Goal: Transaction & Acquisition: Purchase product/service

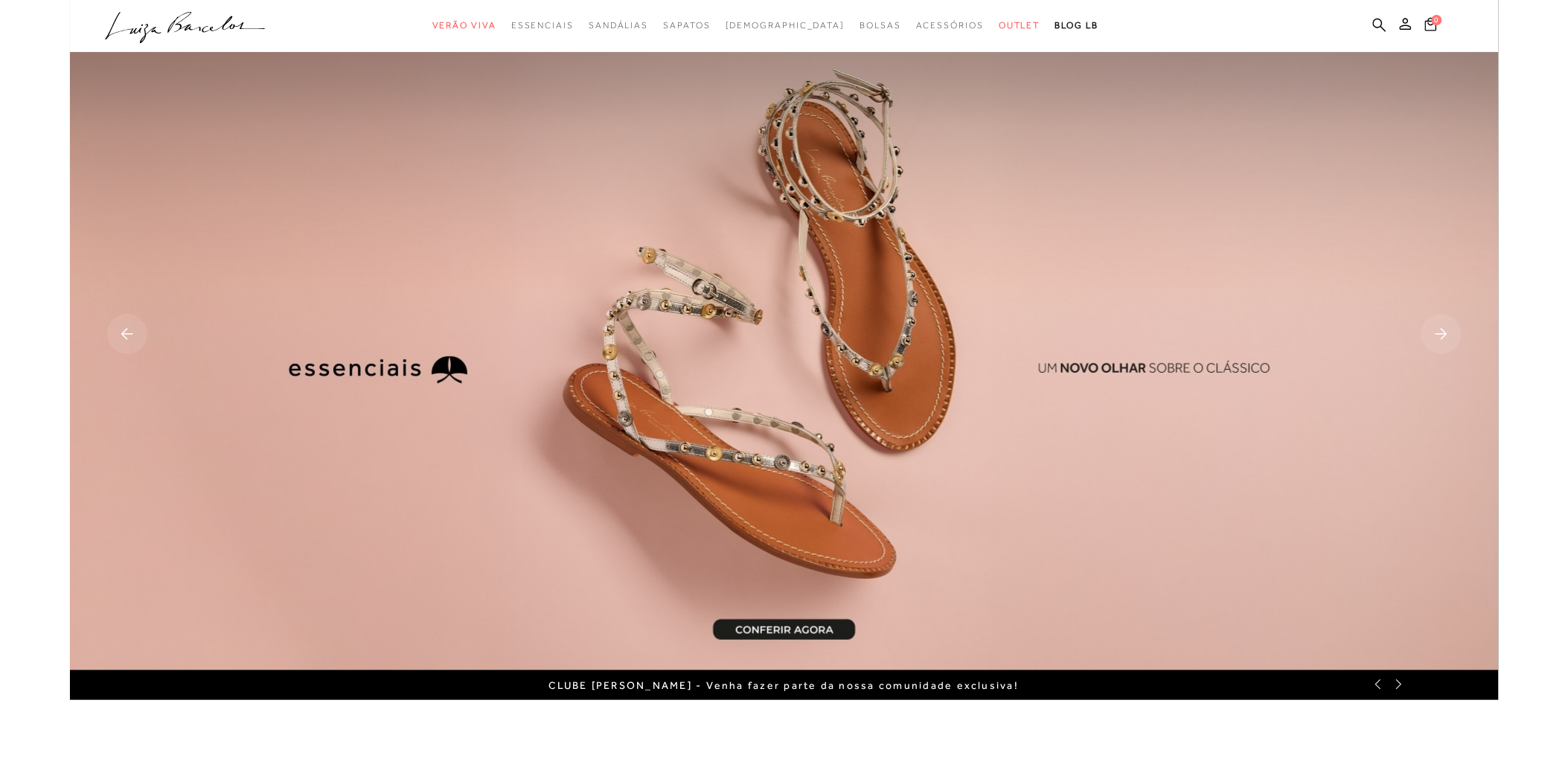
drag, startPoint x: 1374, startPoint y: 24, endPoint x: 1308, endPoint y: 46, distance: 69.6
click at [1374, 24] on icon at bounding box center [1380, 25] width 13 height 13
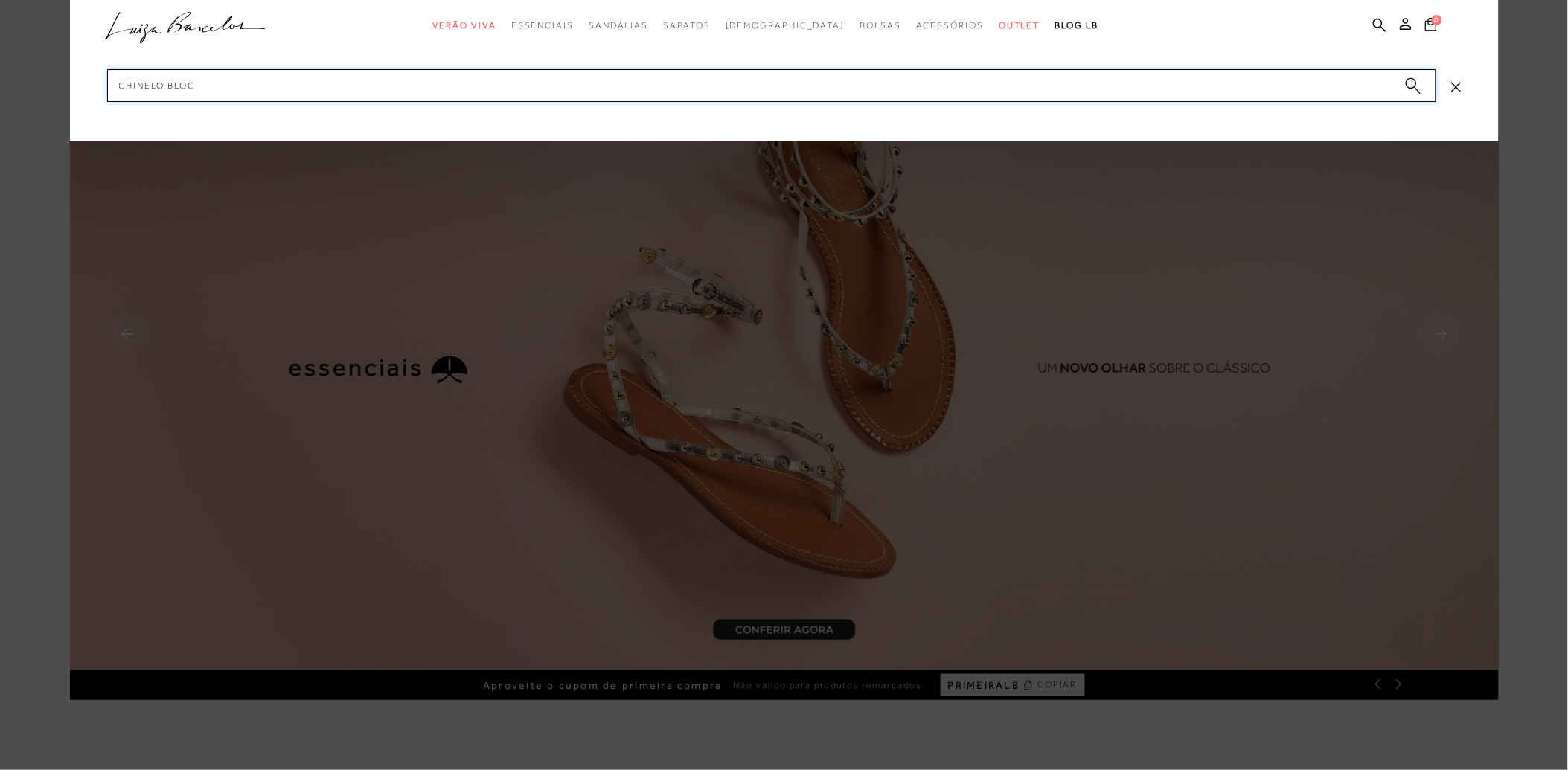
type input "chinelo bloco"
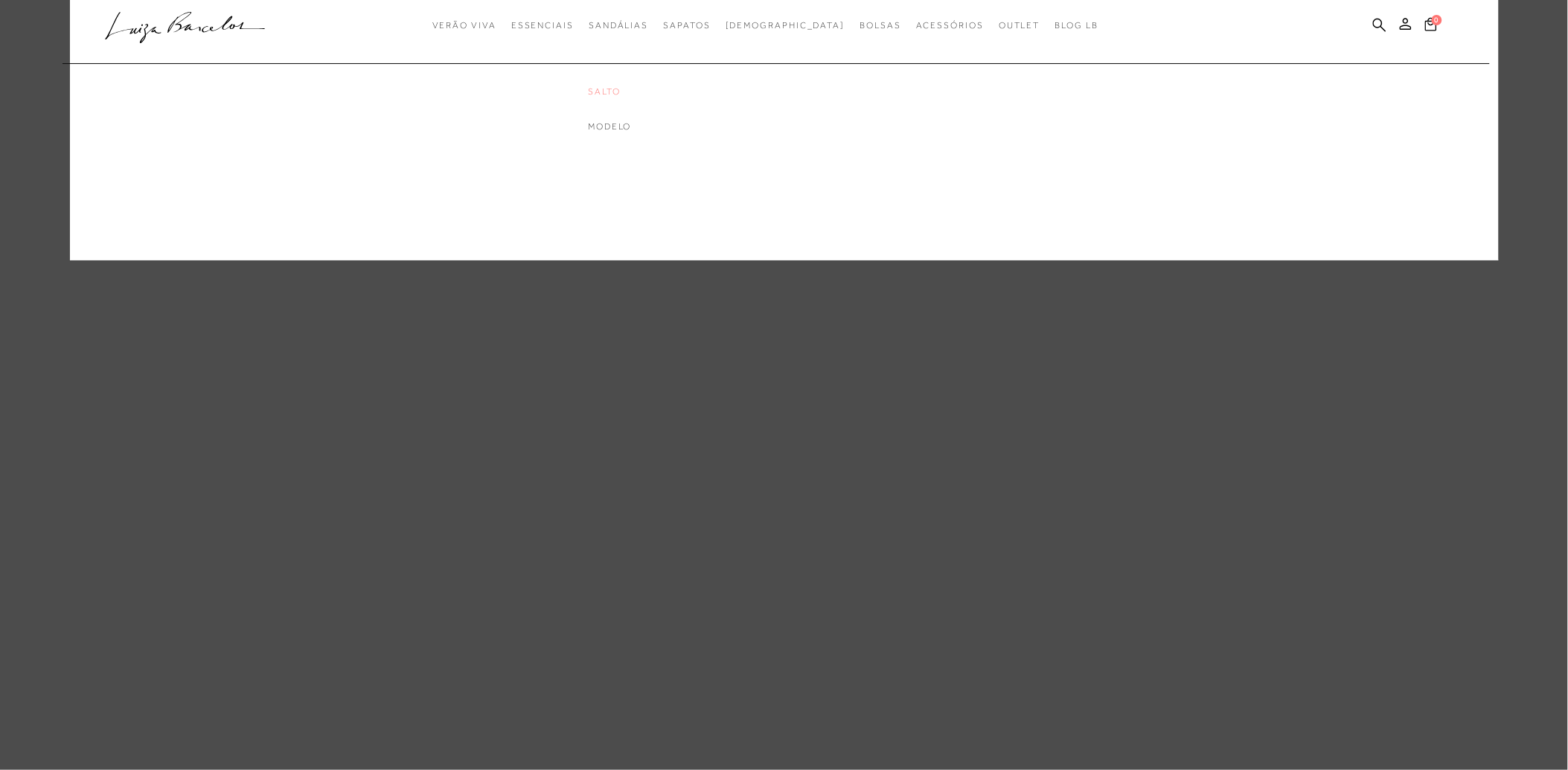
click at [640, 90] on link "Salto" at bounding box center [648, 92] width 119 height 13
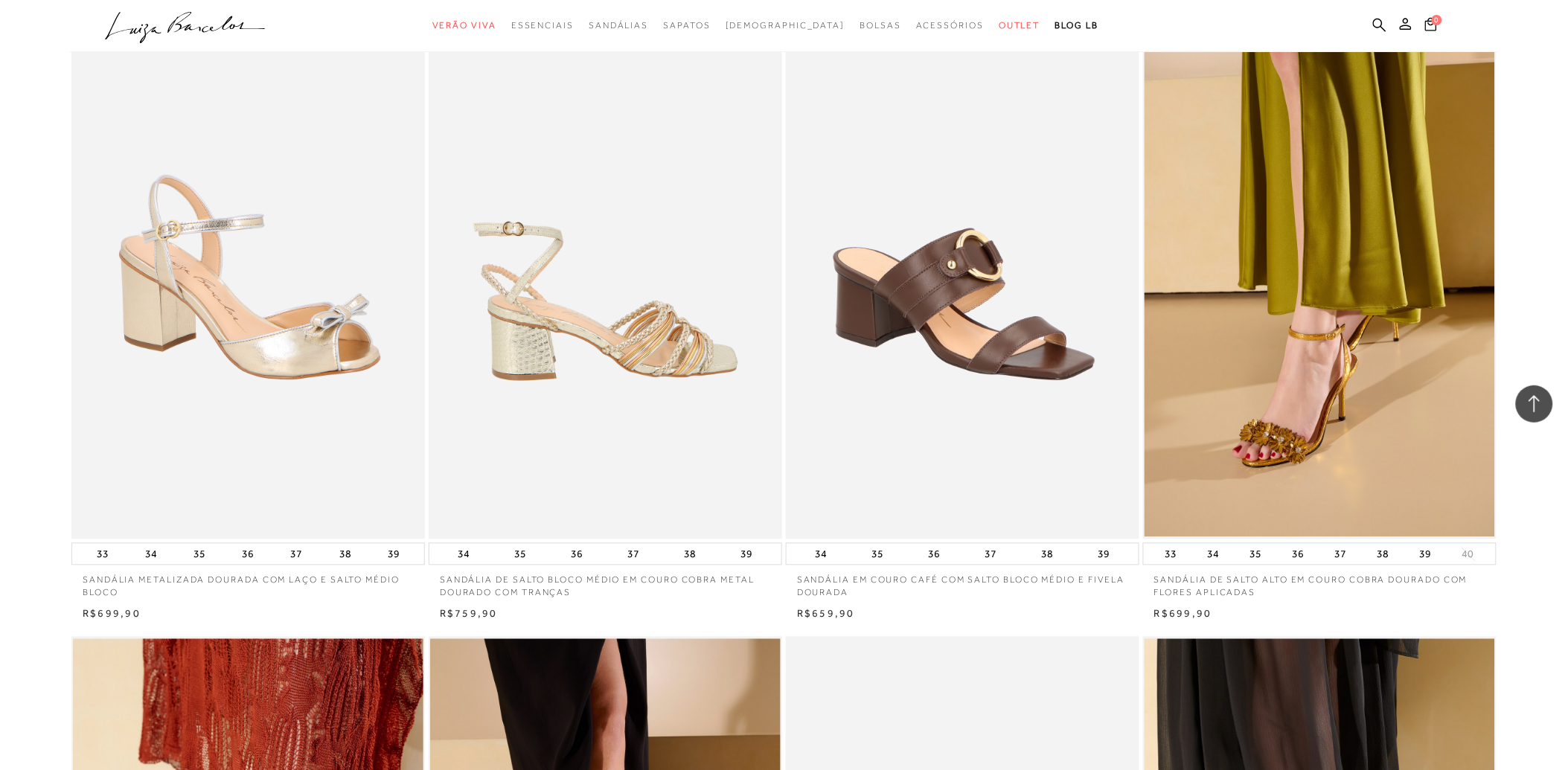
scroll to position [660, 0]
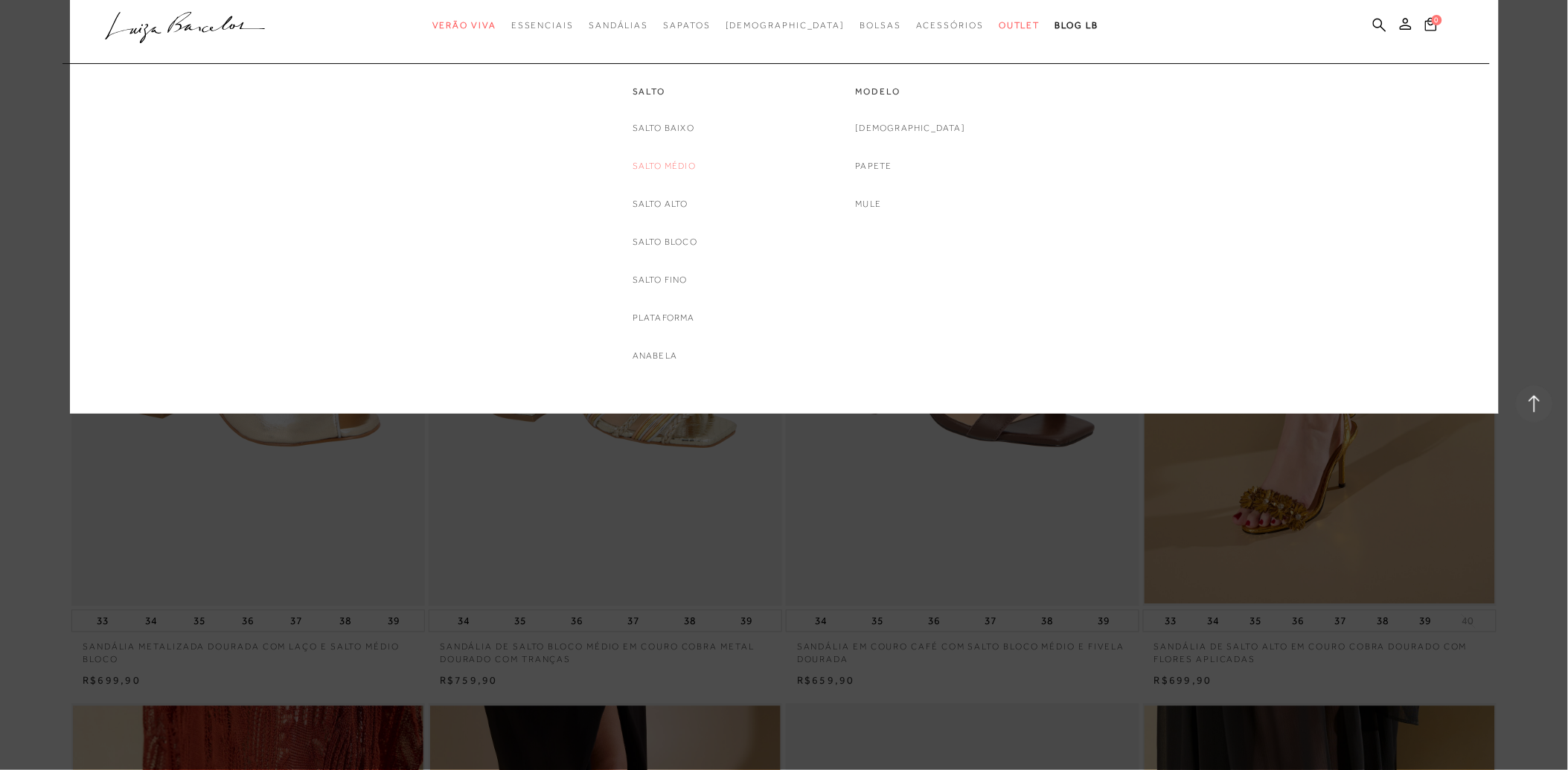
click at [672, 166] on link "Salto Médio" at bounding box center [663, 166] width 63 height 16
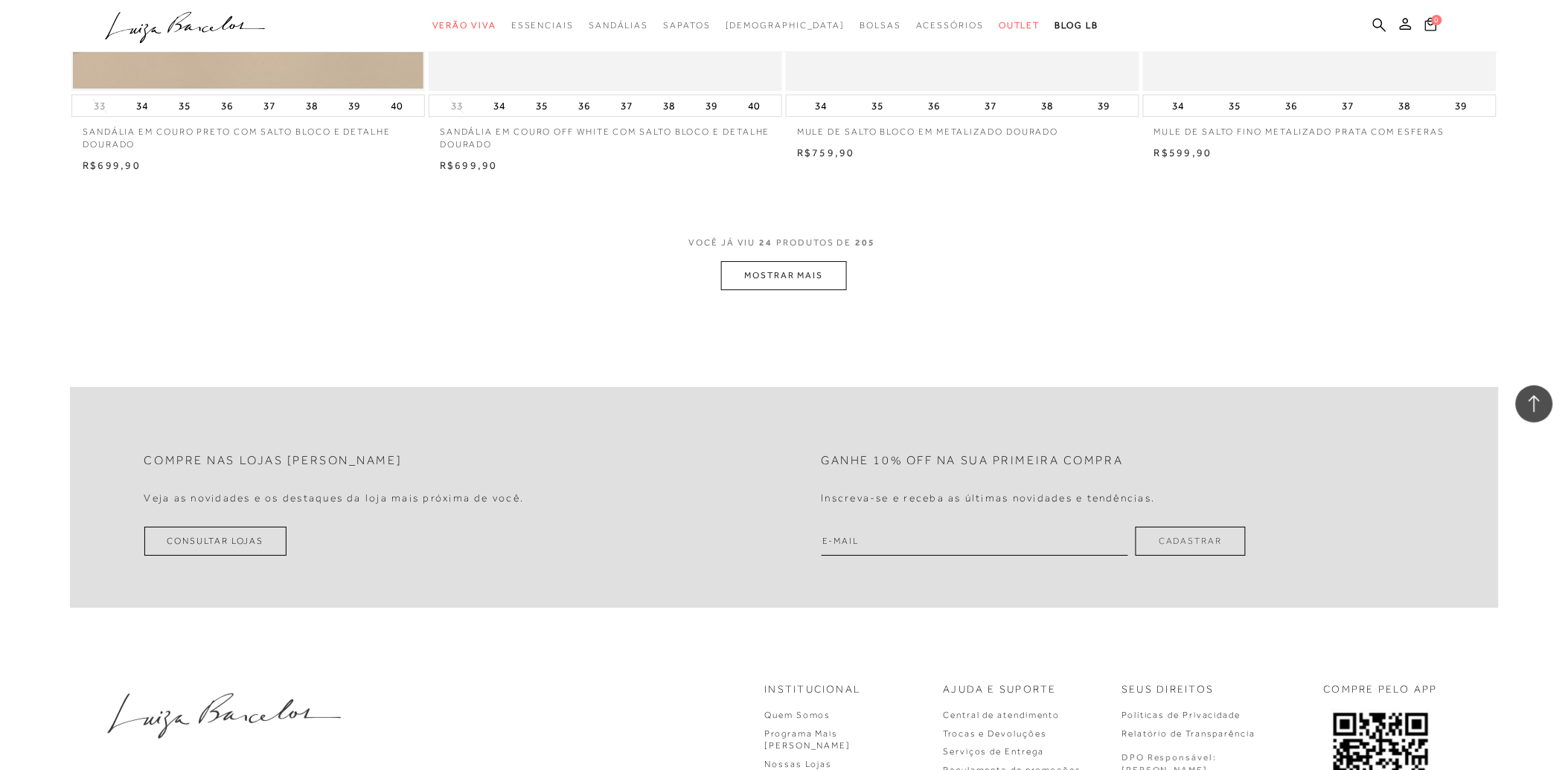
scroll to position [3719, 0]
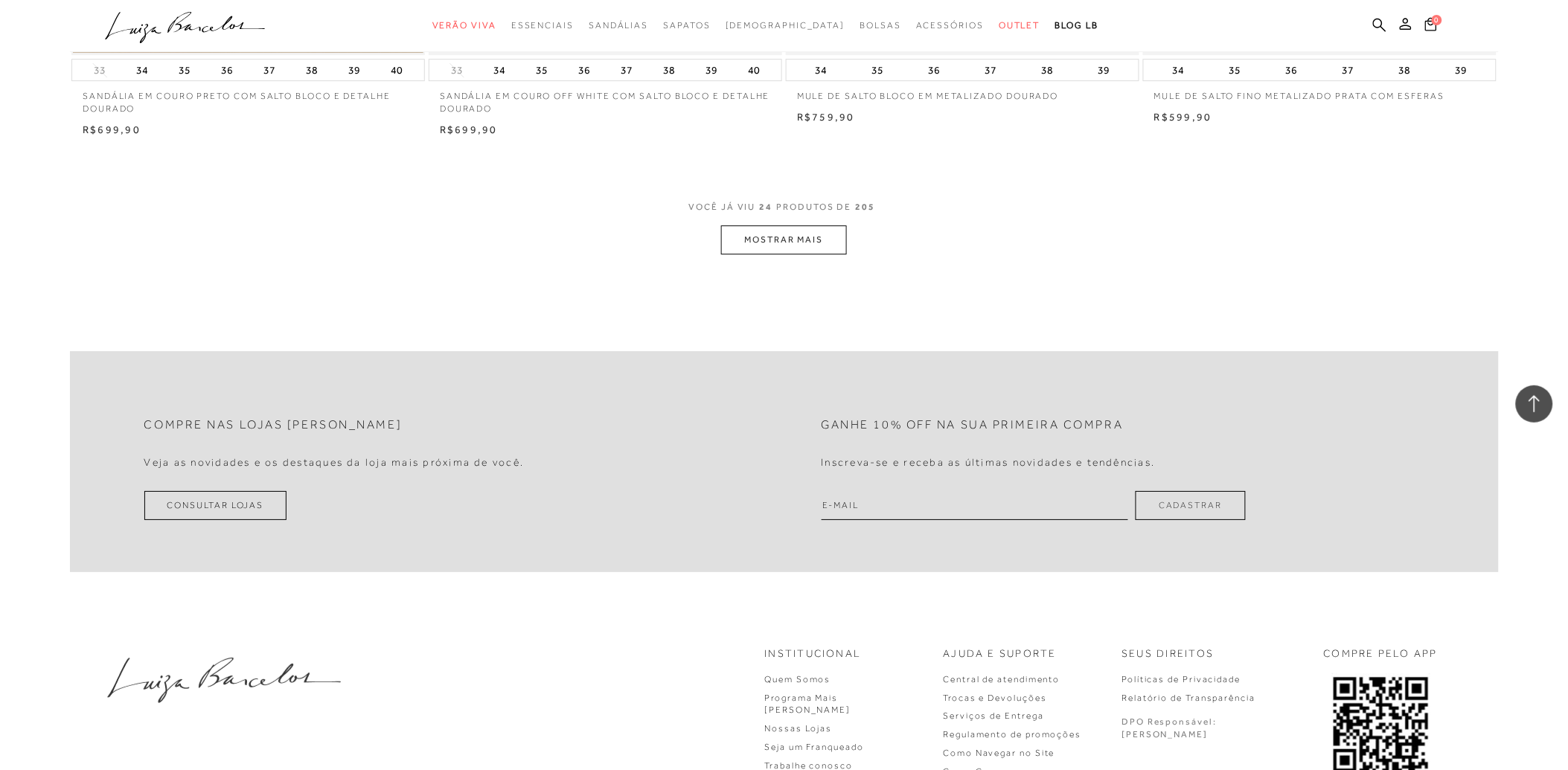
click at [752, 235] on button "MOSTRAR MAIS" at bounding box center [784, 240] width 125 height 29
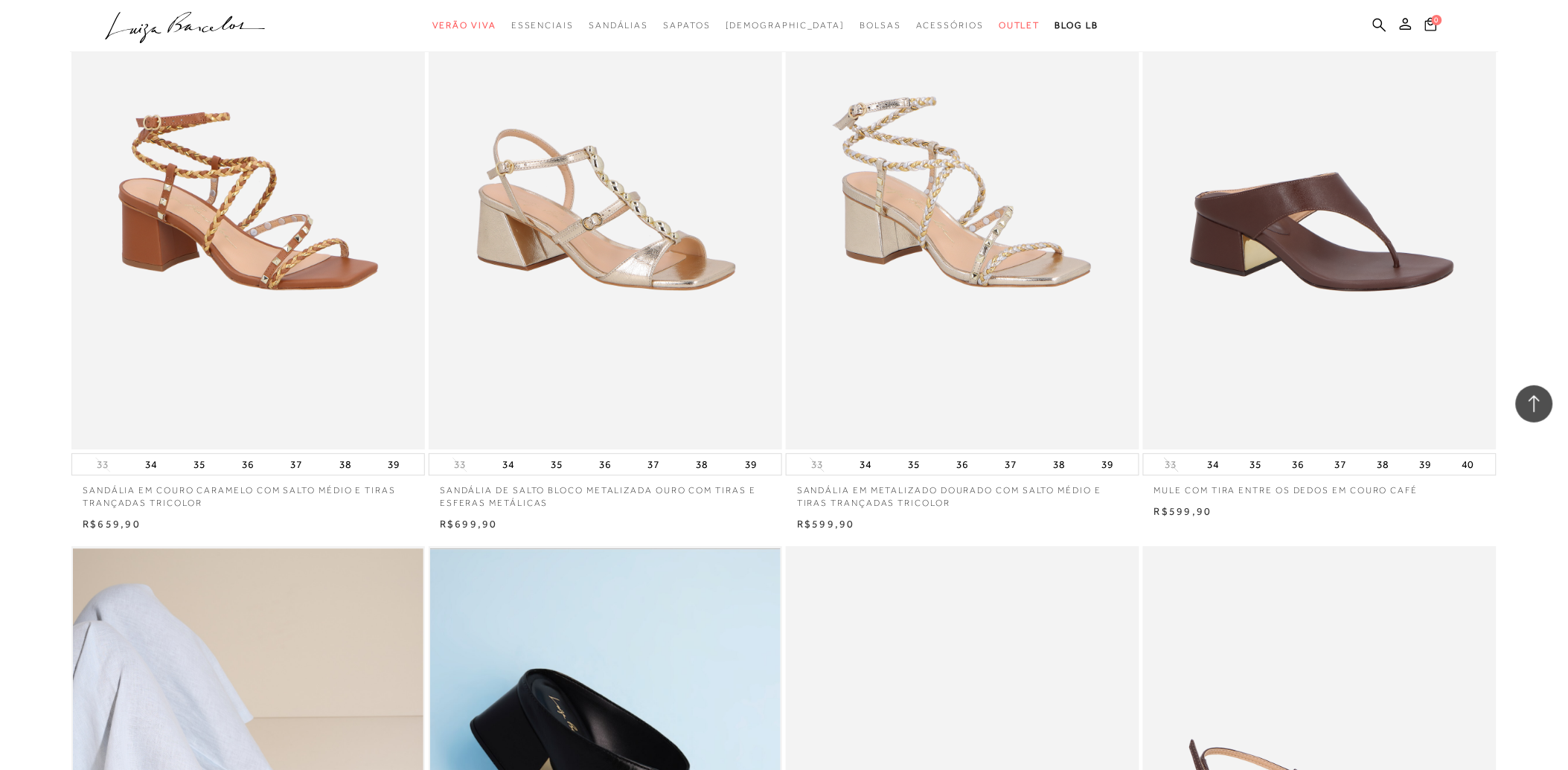
scroll to position [5207, 0]
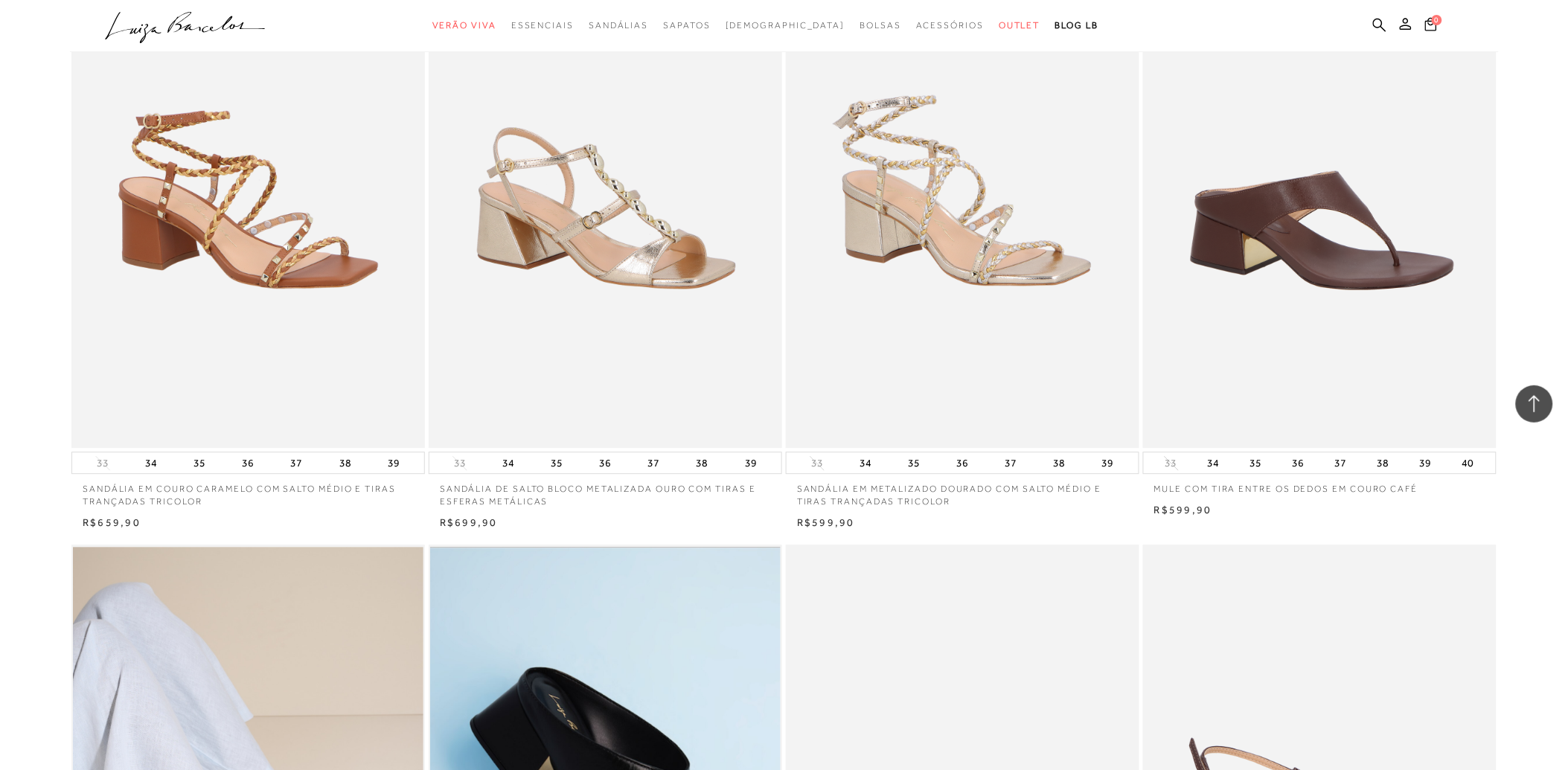
click at [1341, 350] on img at bounding box center [1320, 183] width 352 height 530
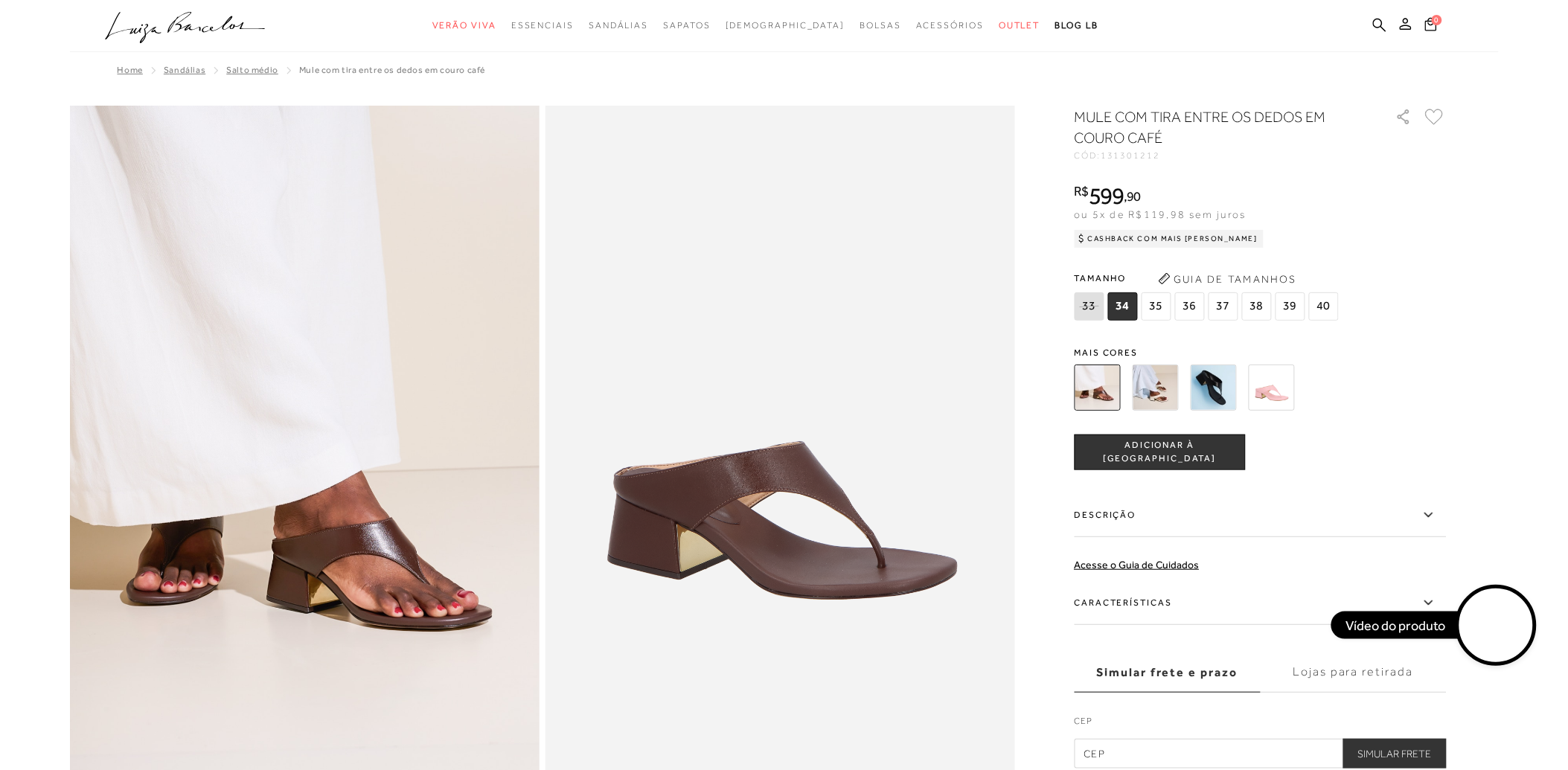
click at [1222, 338] on div "MULE COM TIRA ENTRE OS DEDOS EM COURO CAFÉ CÓD: 131301212 × É necessário seleci…" at bounding box center [1261, 437] width 372 height 662
click at [1151, 390] on img at bounding box center [1155, 388] width 46 height 46
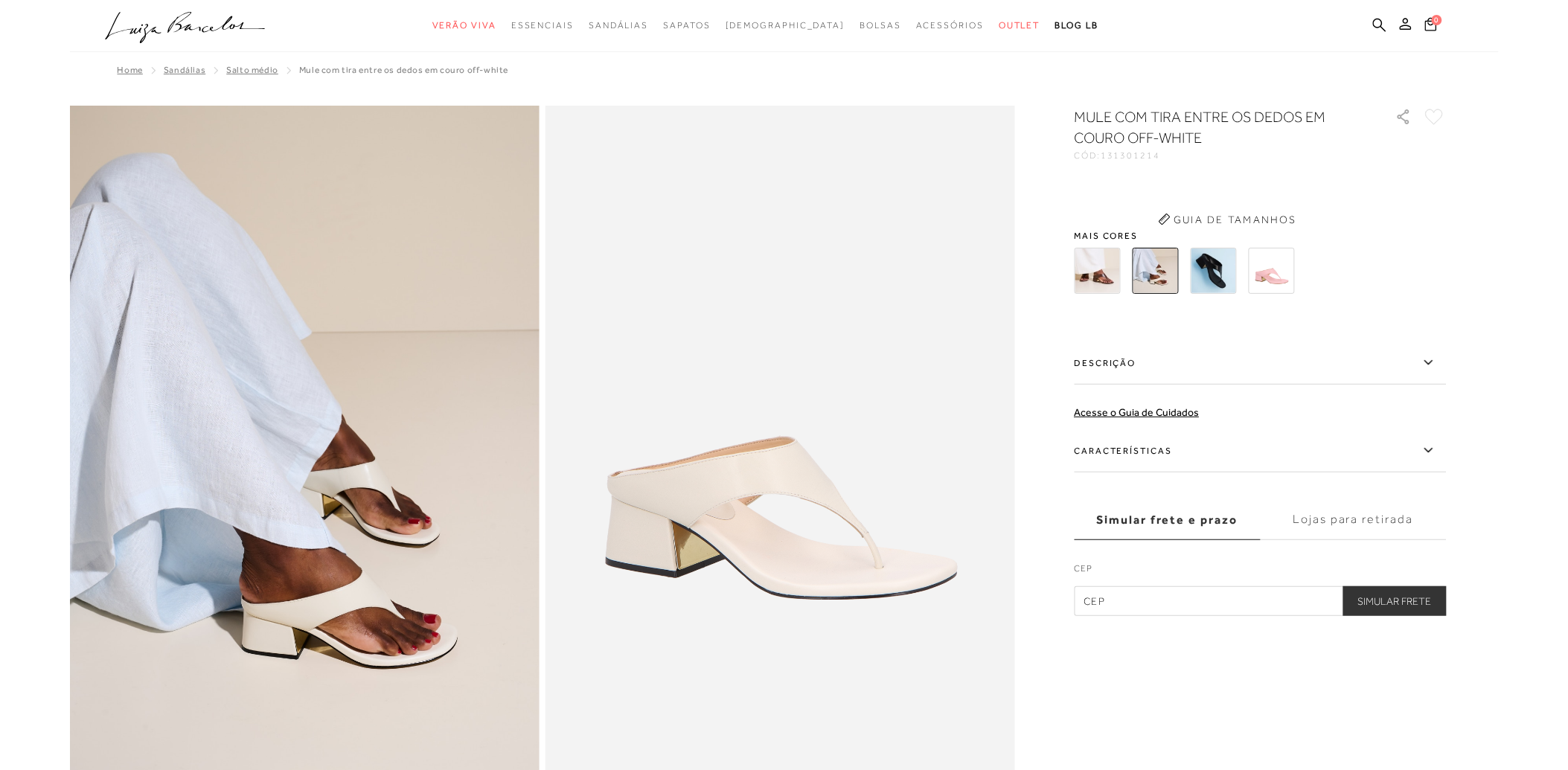
click at [1161, 389] on div "MULE COM TIRA ENTRE OS DEDOS EM COURO OFF-WHITE CÓD: 131301214 × É necessário s…" at bounding box center [1261, 361] width 372 height 510
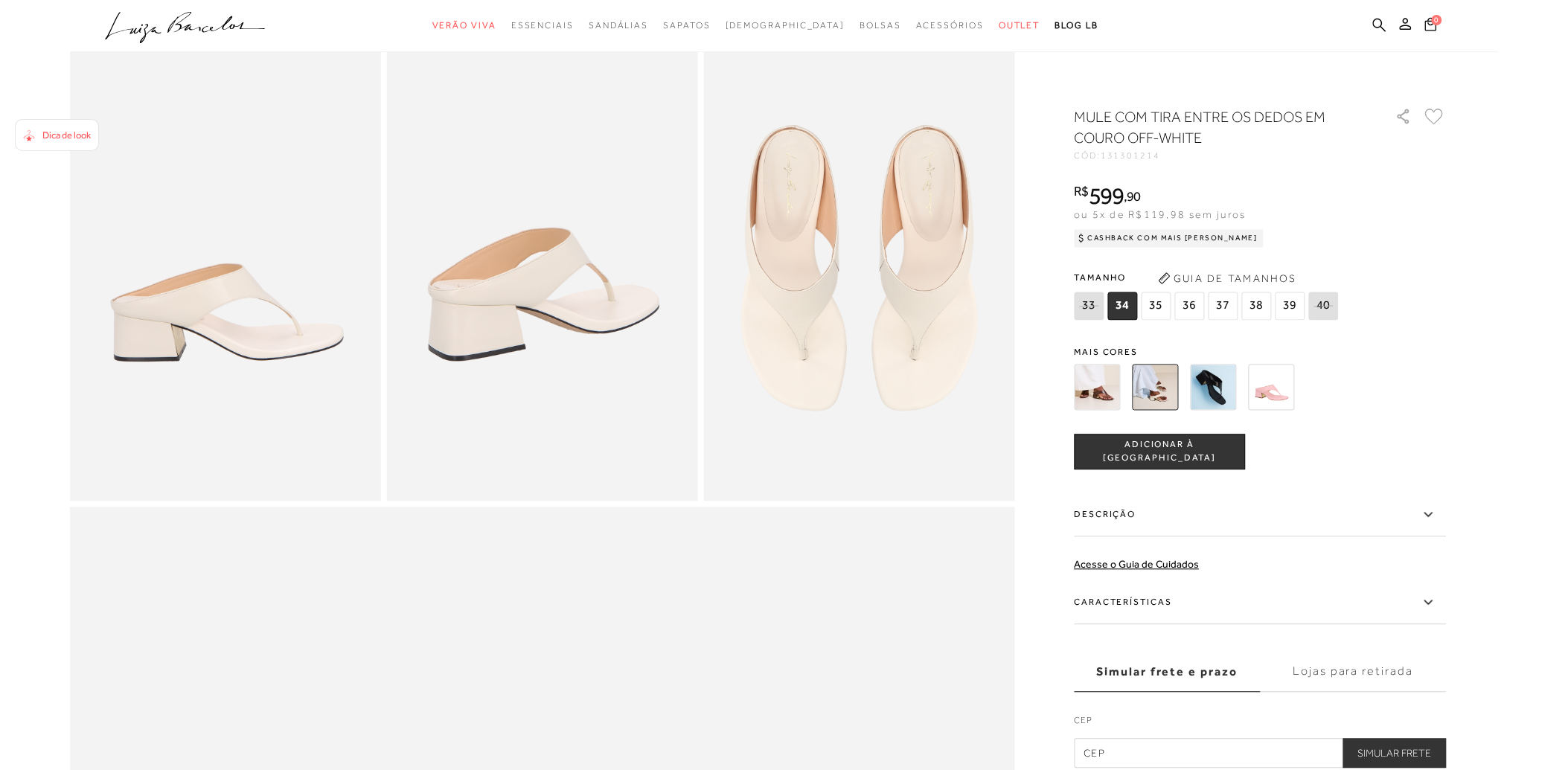
scroll to position [827, 0]
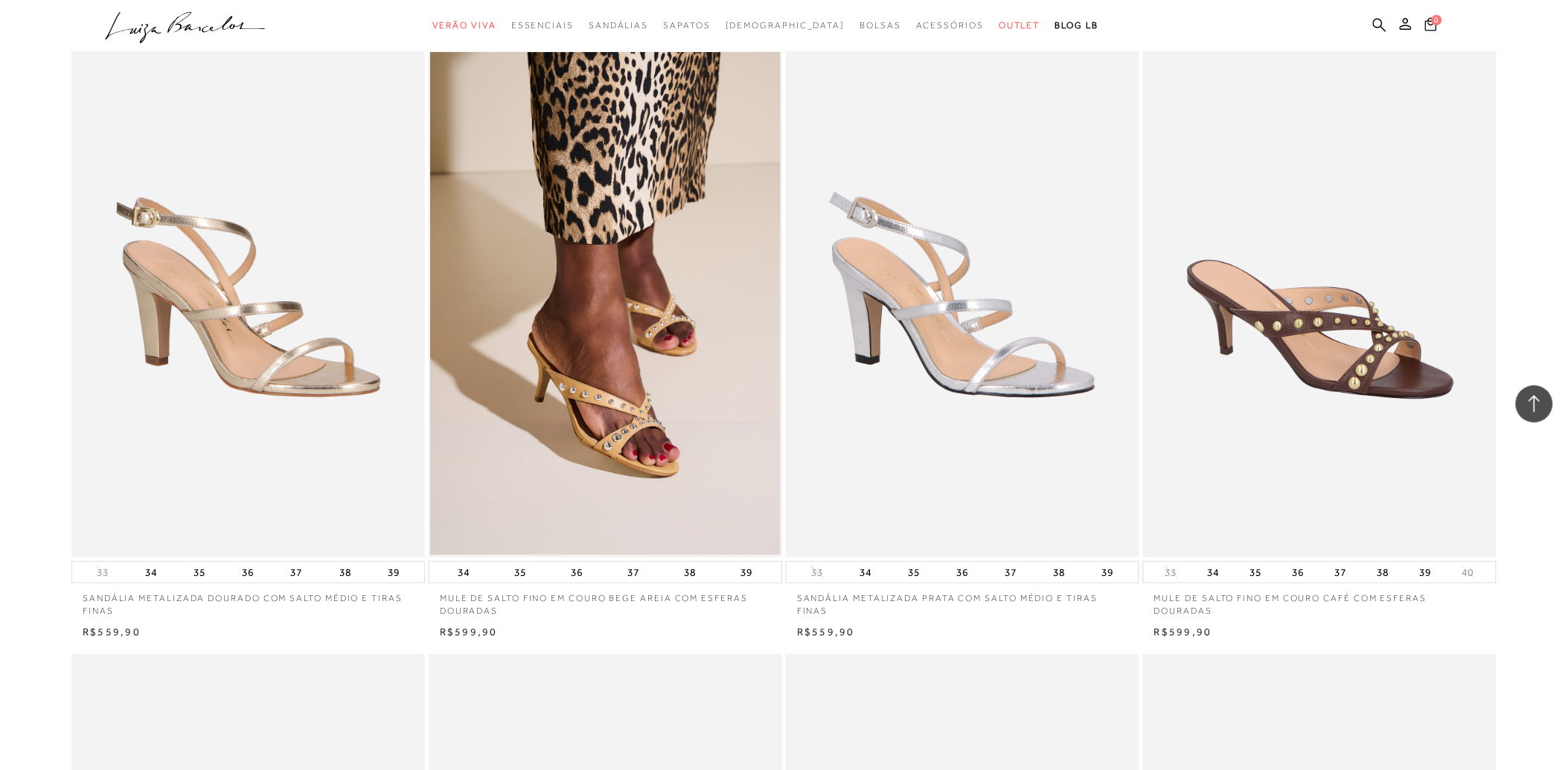
scroll to position [4050, 0]
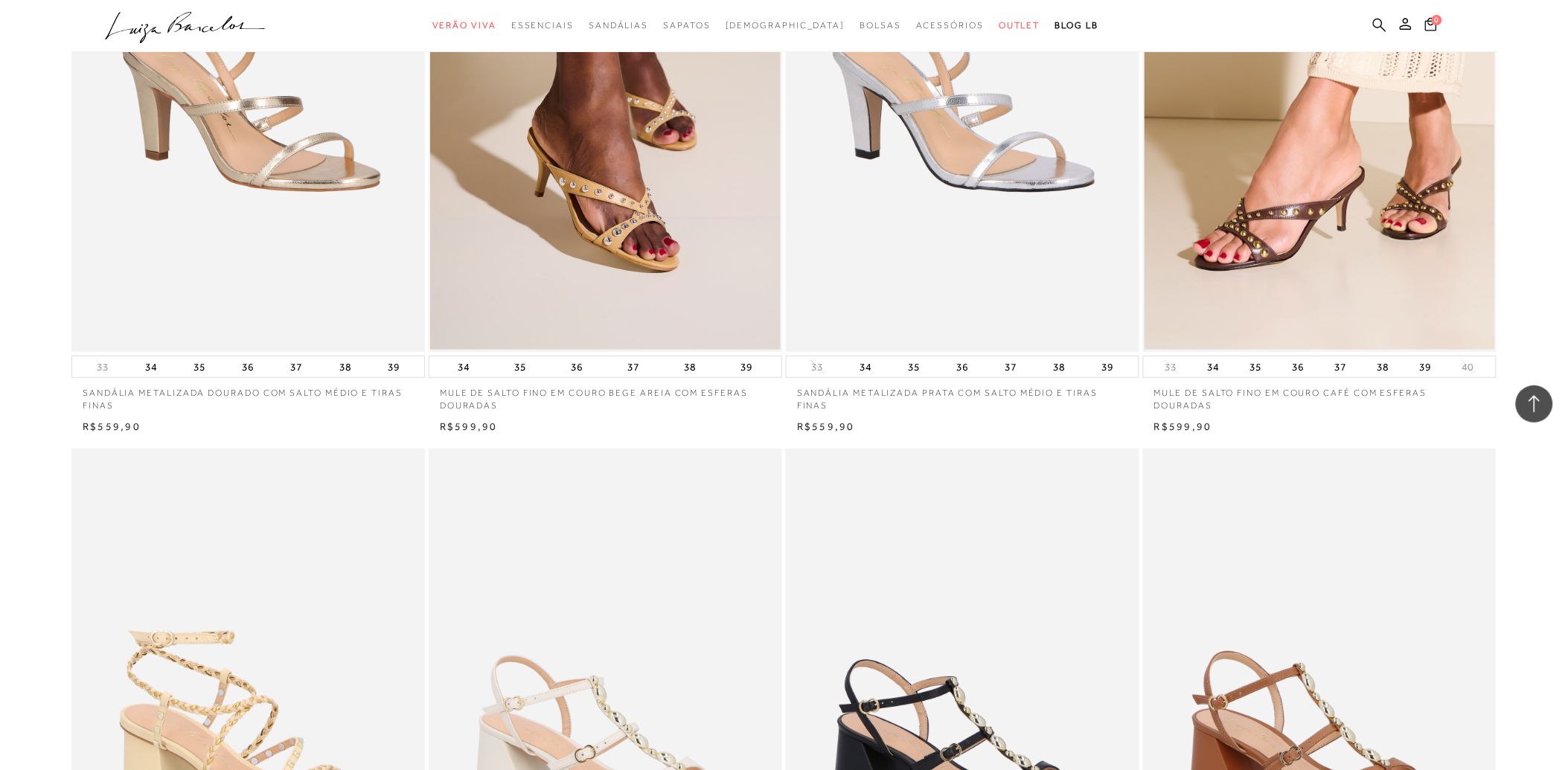
click at [1375, 22] on icon at bounding box center [1380, 25] width 13 height 14
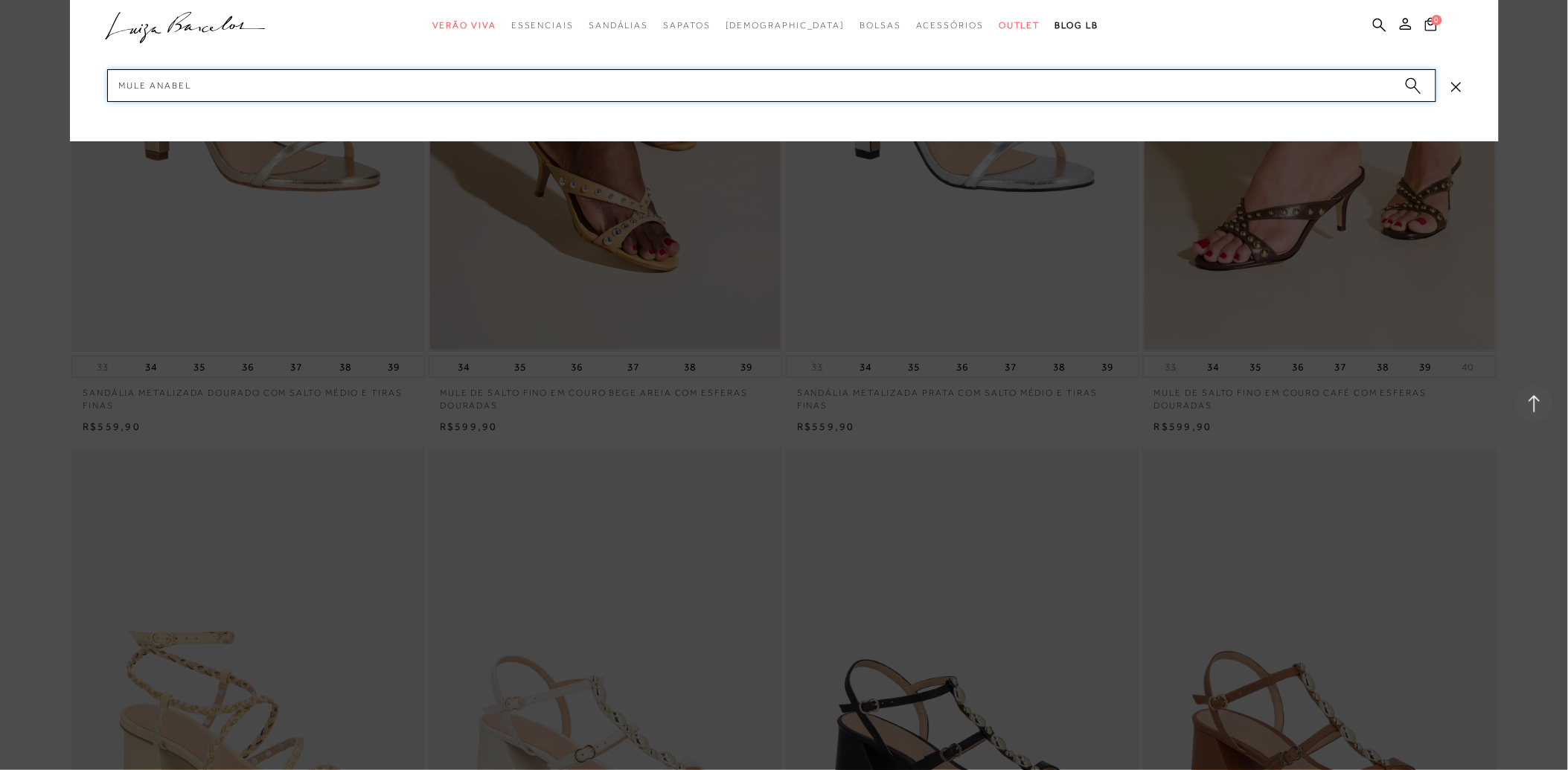
type input "mule anabela"
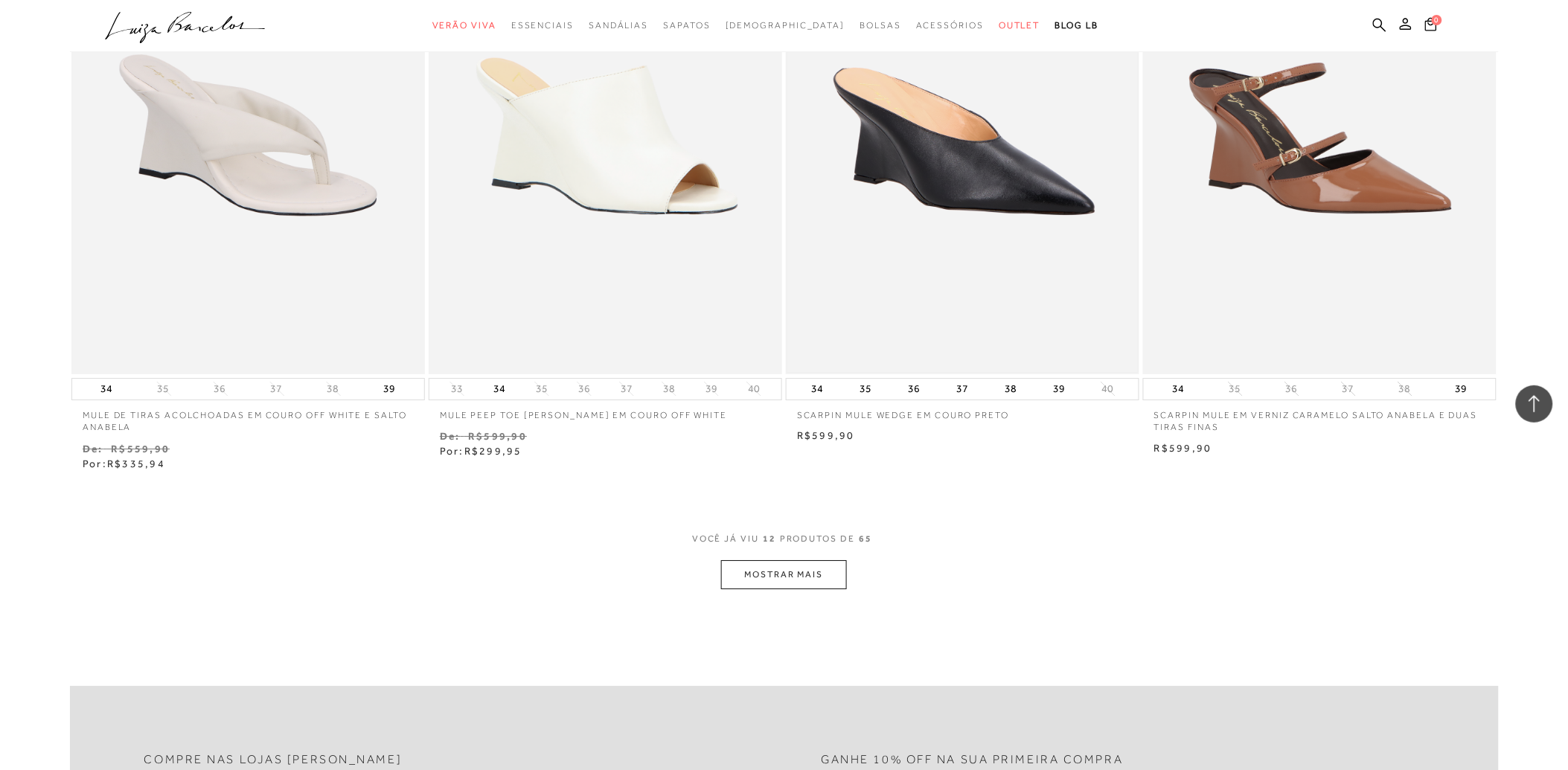
scroll to position [1571, 0]
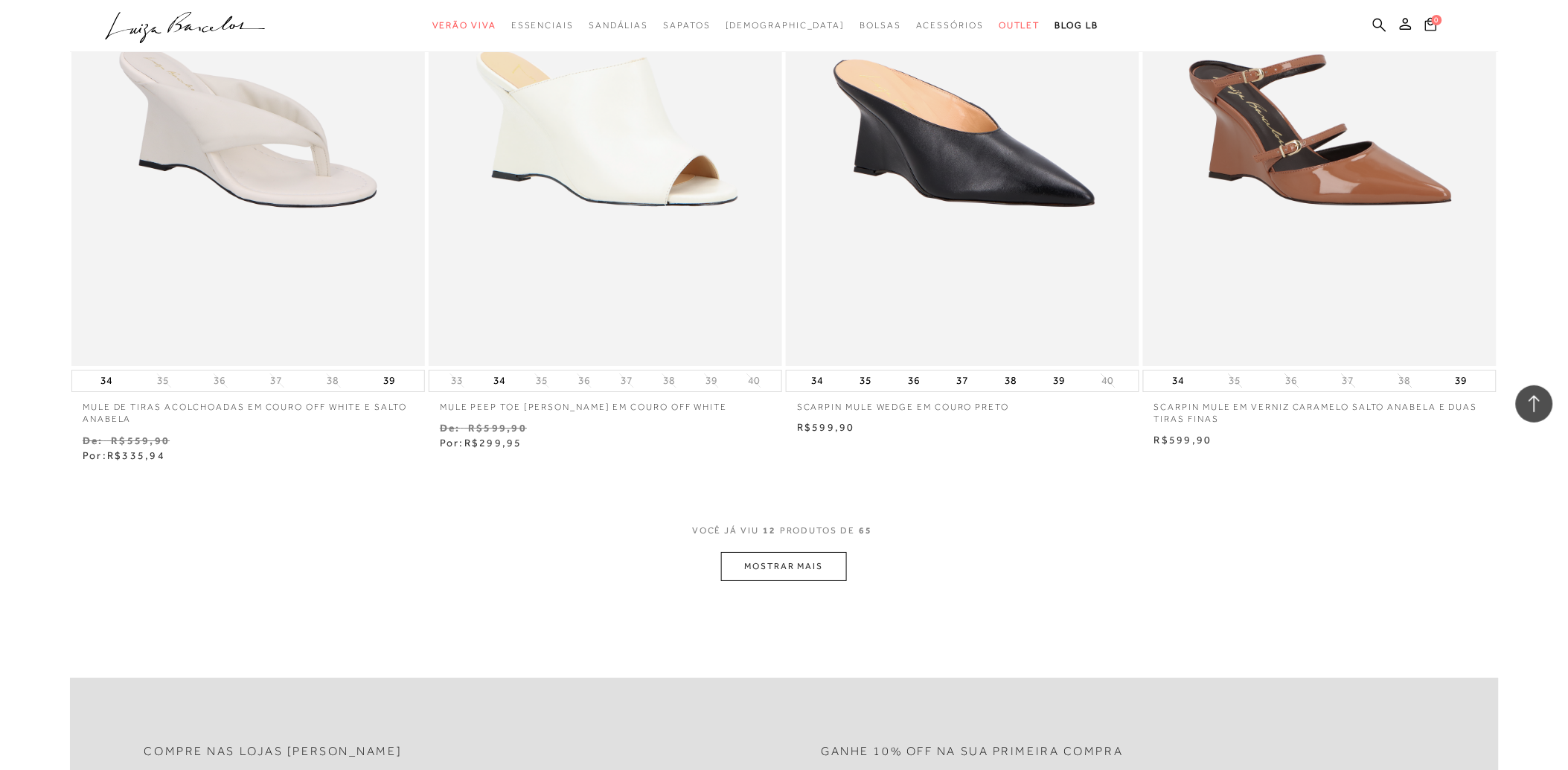
click at [816, 569] on button "MOSTRAR MAIS" at bounding box center [784, 566] width 125 height 29
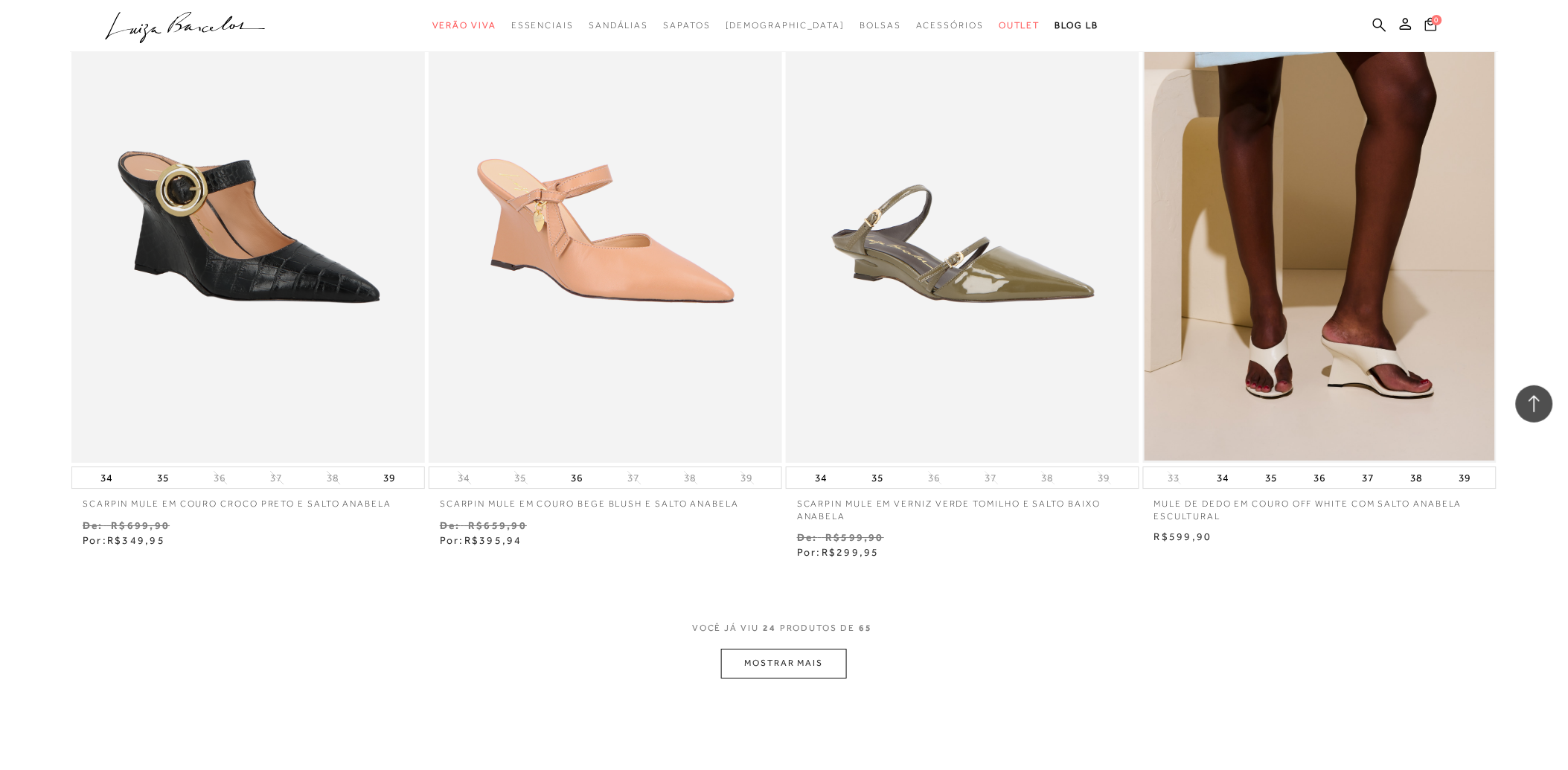
click at [1325, 357] on img at bounding box center [1319, 197] width 351 height 526
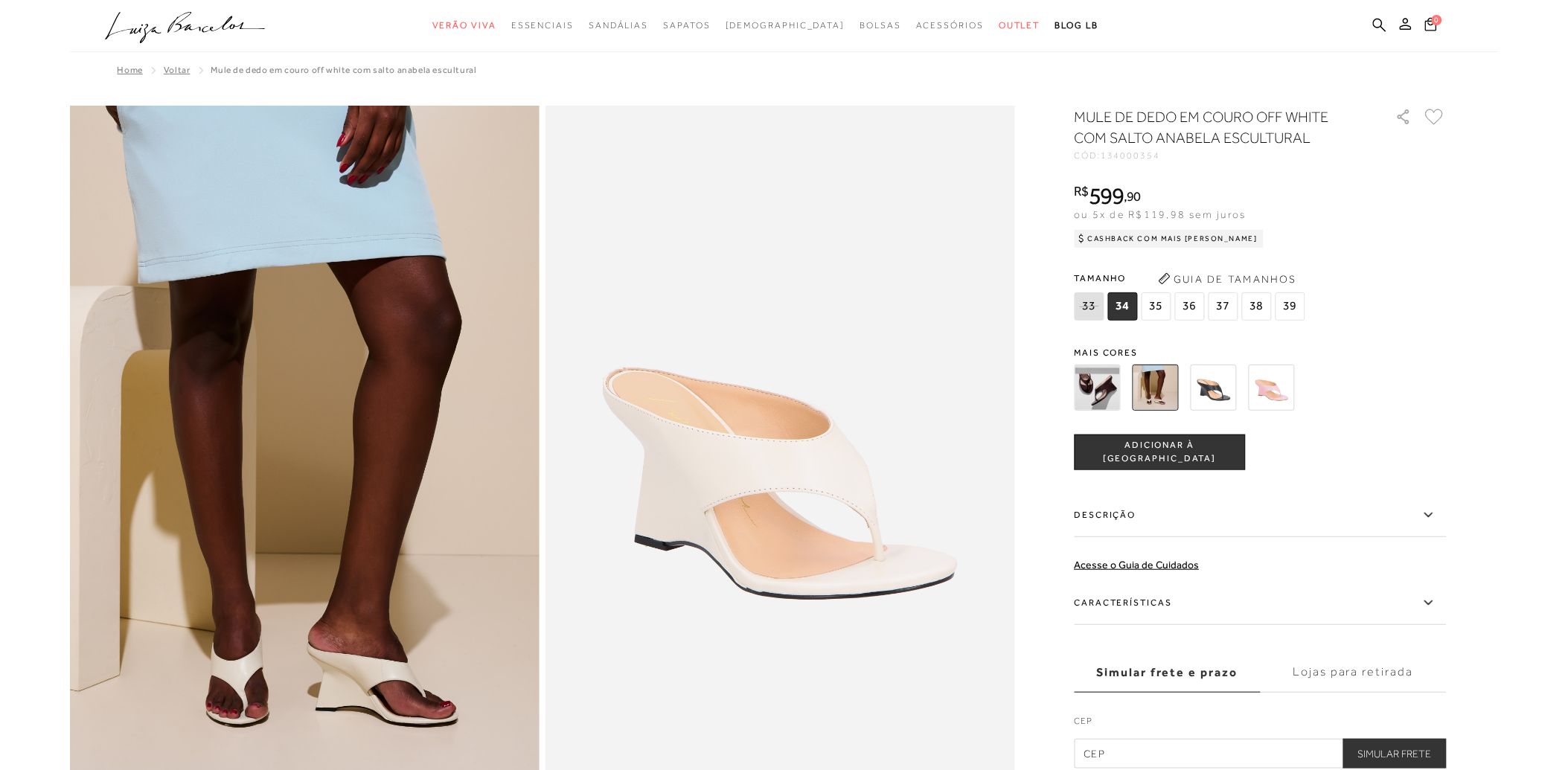
click at [1208, 388] on img at bounding box center [1214, 388] width 46 height 46
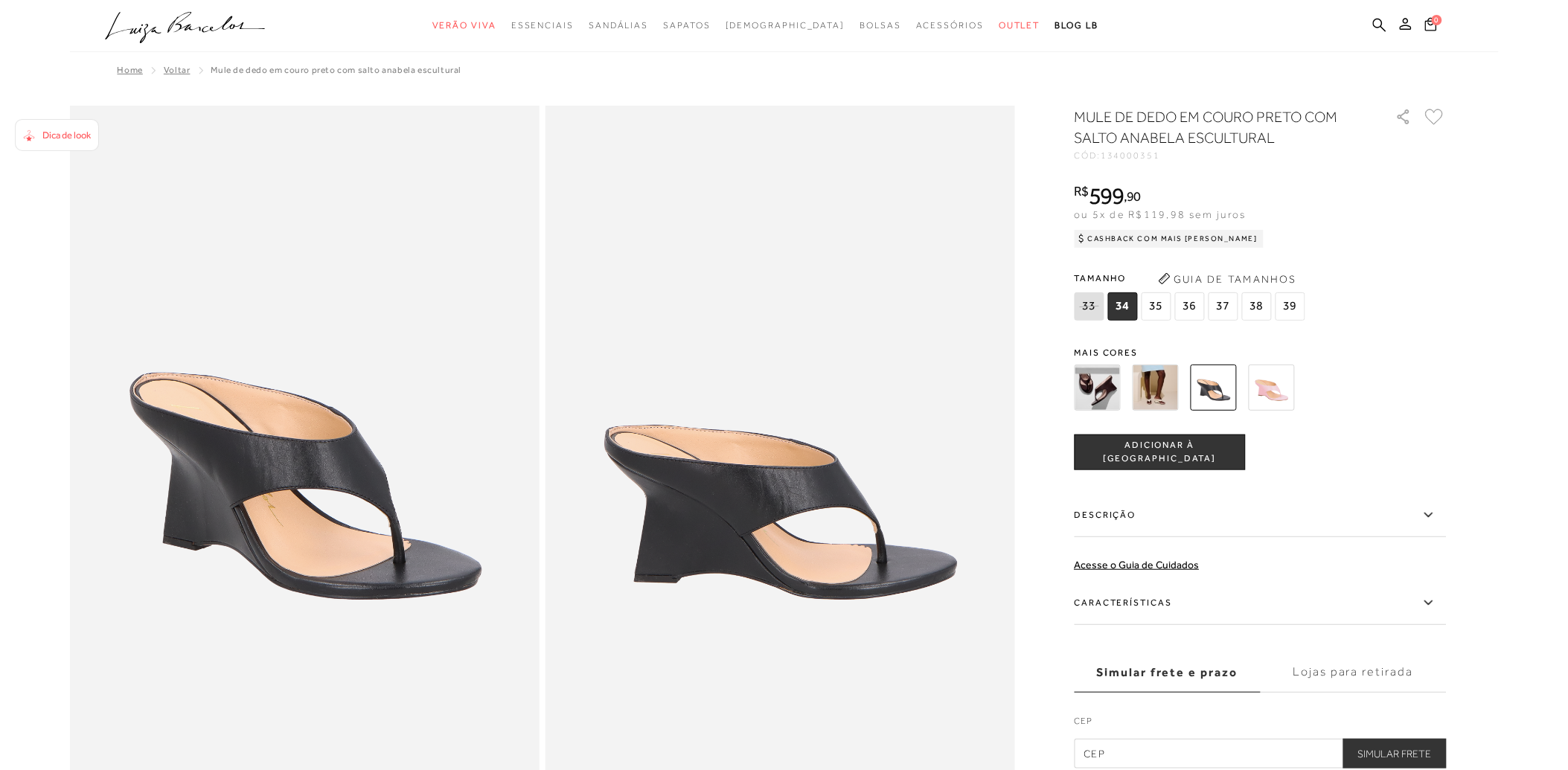
drag, startPoint x: 1377, startPoint y: 17, endPoint x: 1352, endPoint y: 15, distance: 25.1
click at [1377, 18] on icon at bounding box center [1380, 25] width 13 height 14
click at [1378, 23] on icon at bounding box center [1380, 25] width 13 height 14
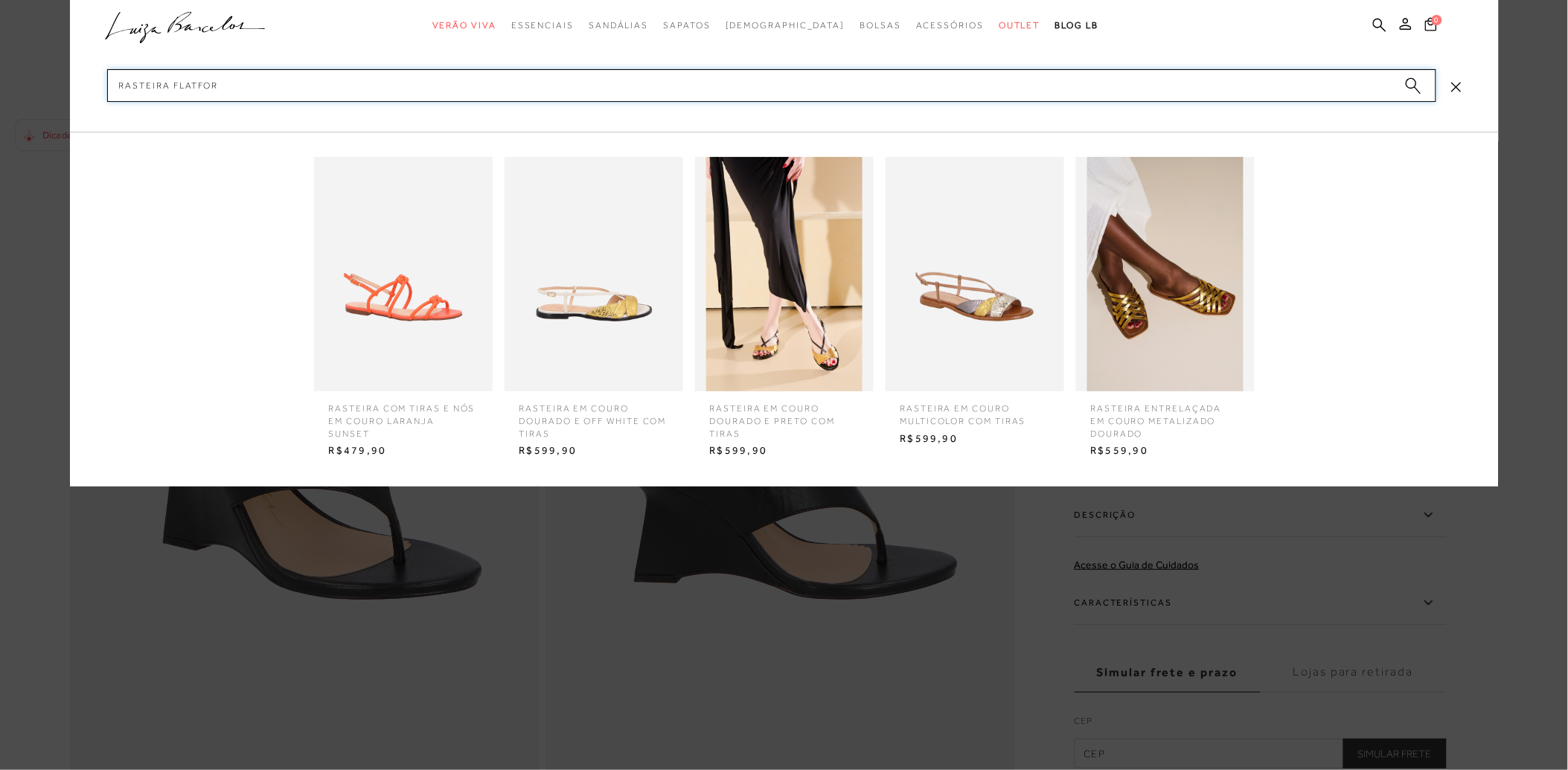
type input "rasteira flatform"
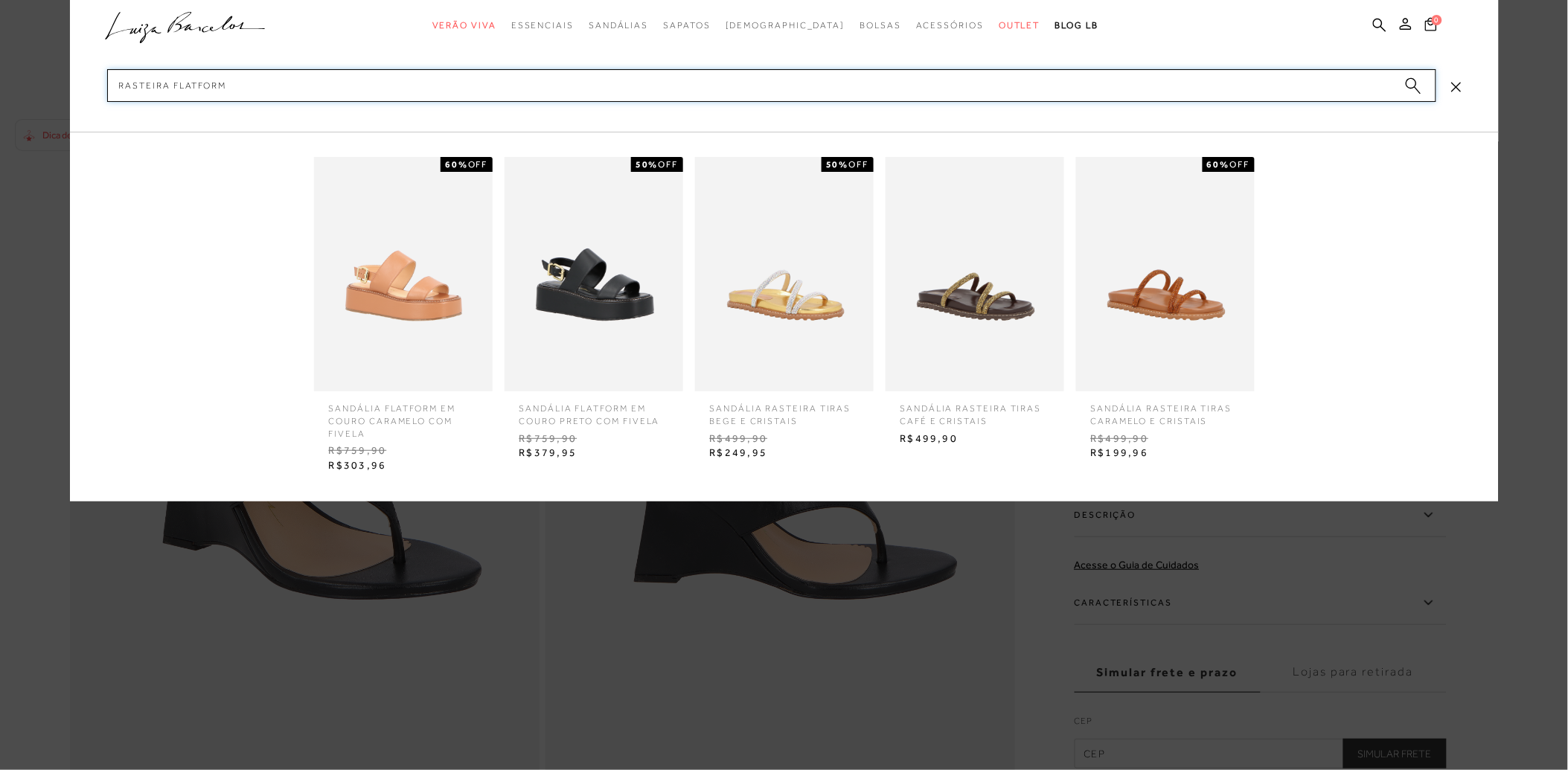
click at [169, 79] on input "rasteira flatform" at bounding box center [772, 86] width 1329 height 33
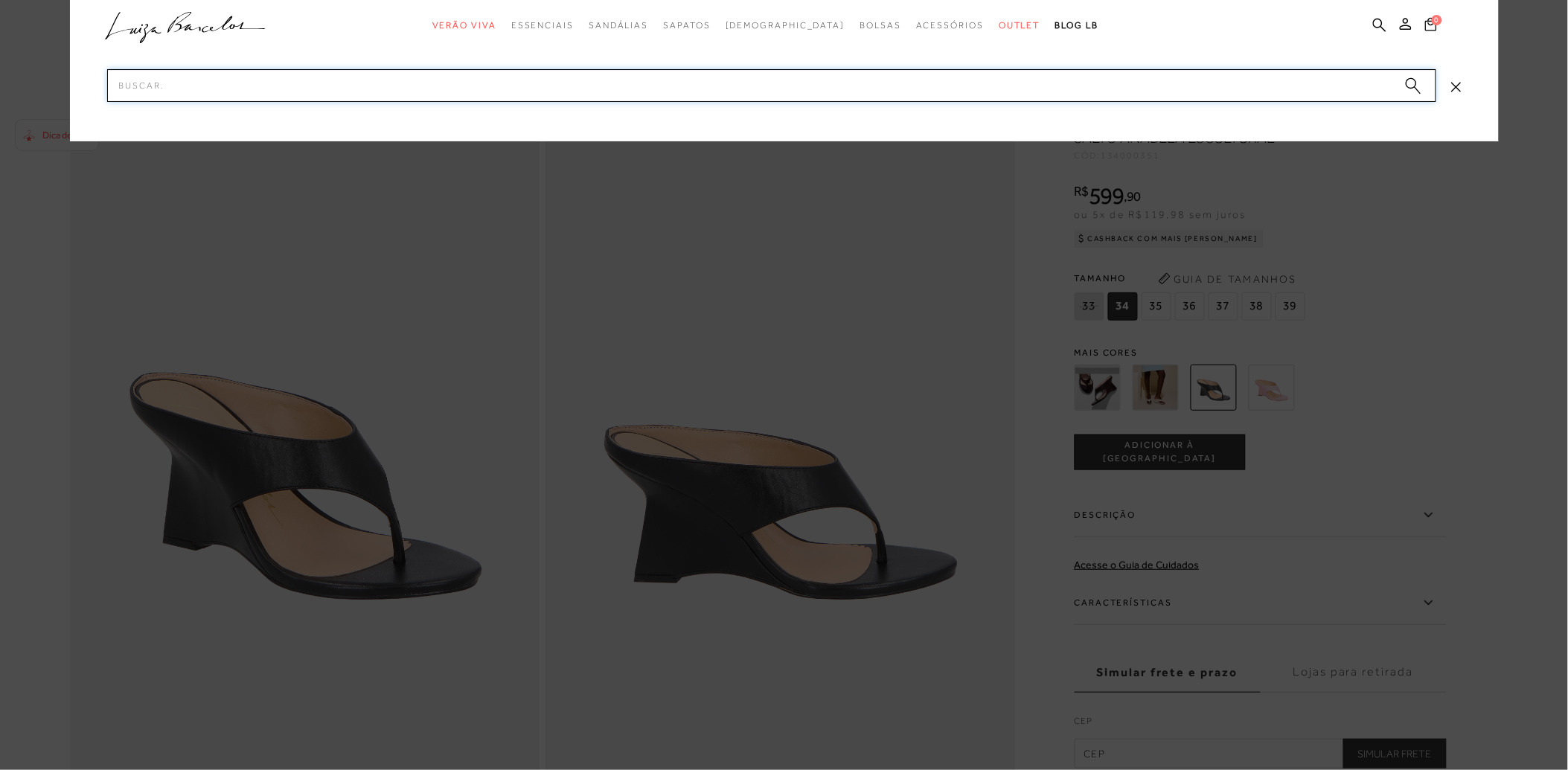
click at [277, 81] on input "Pesquisar" at bounding box center [772, 86] width 1329 height 33
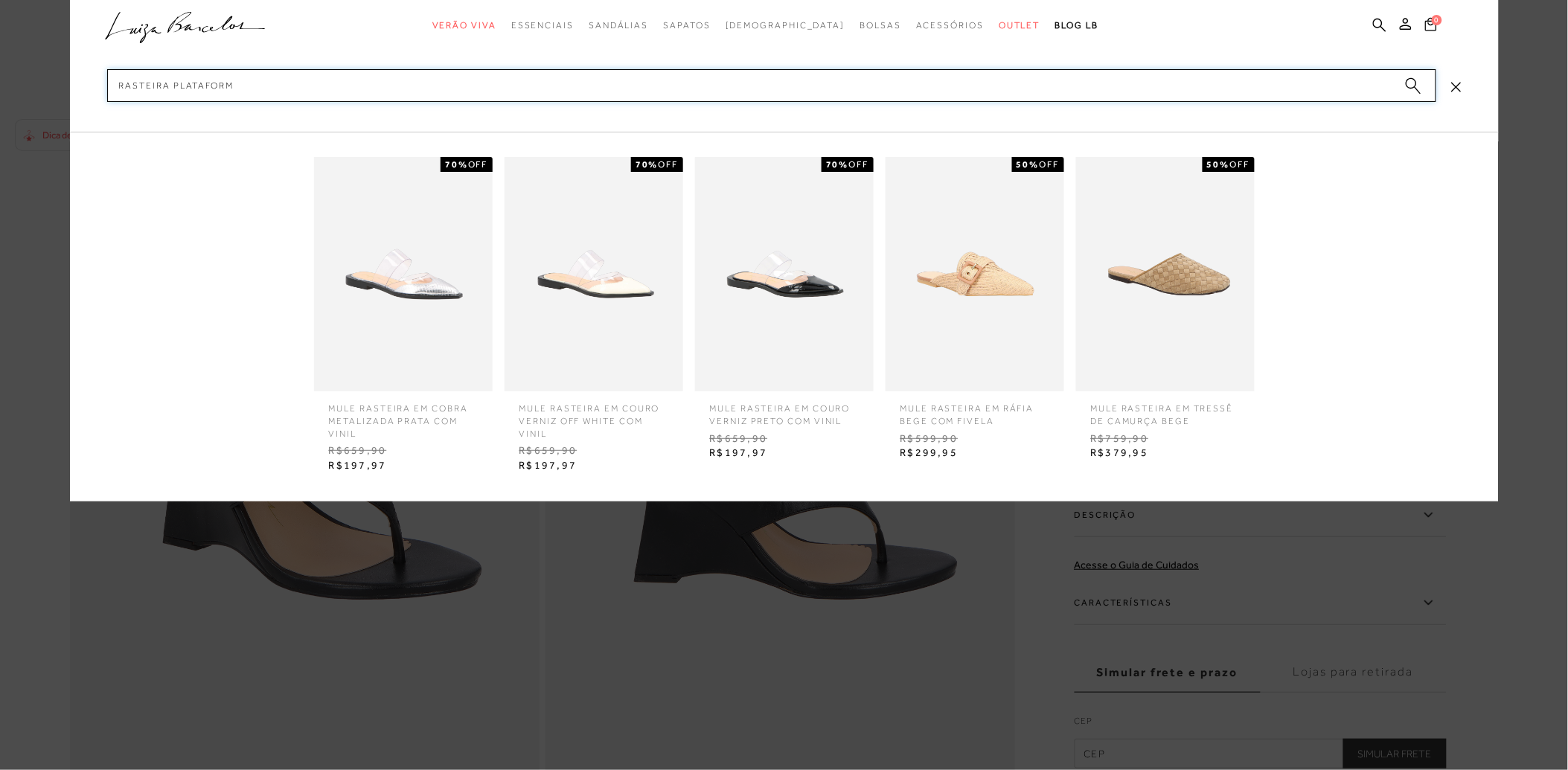
type input "rasteira plataforma"
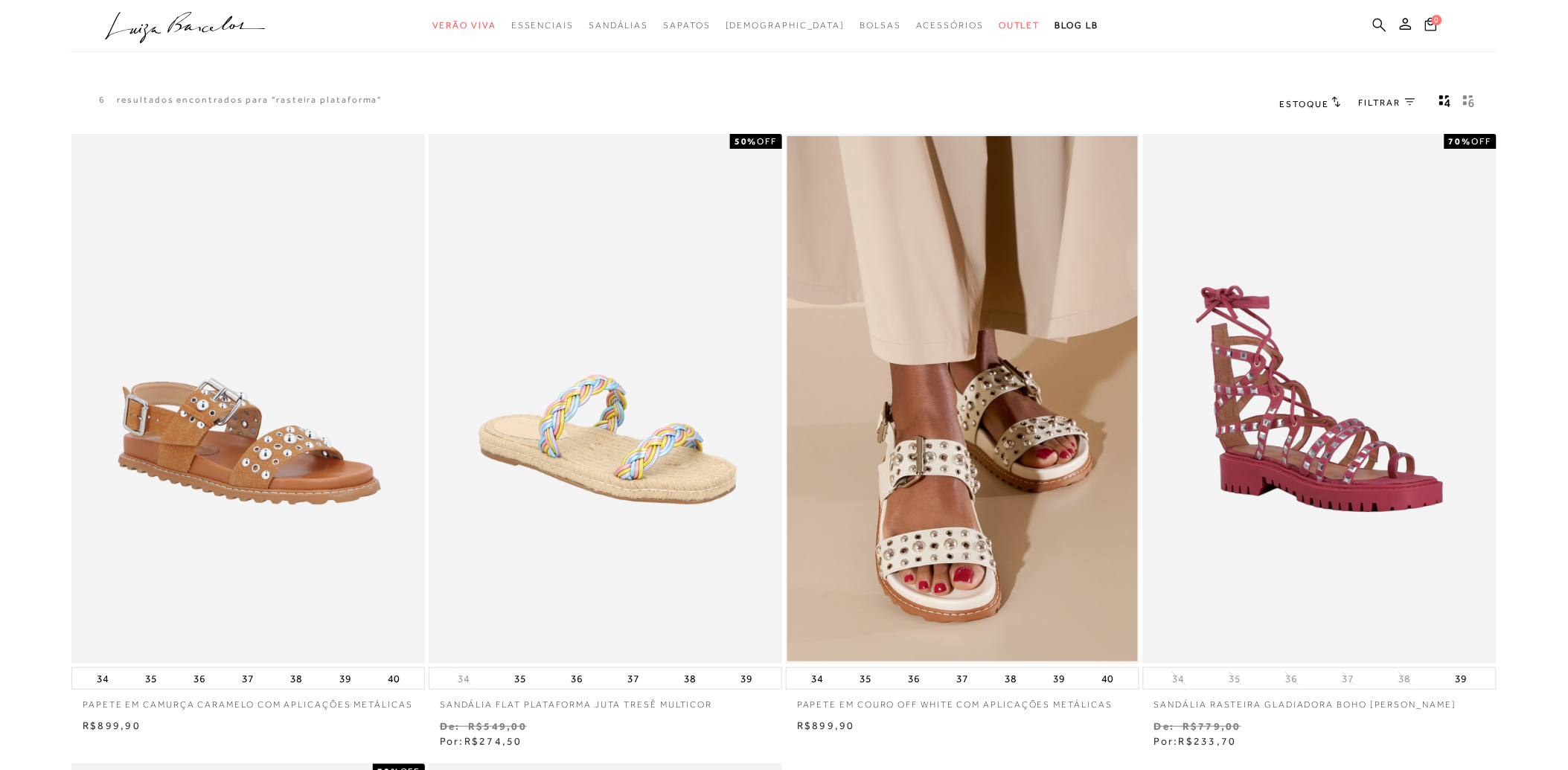
click at [1384, 25] on icon at bounding box center [1380, 25] width 13 height 14
click at [1384, 27] on icon at bounding box center [1380, 25] width 13 height 14
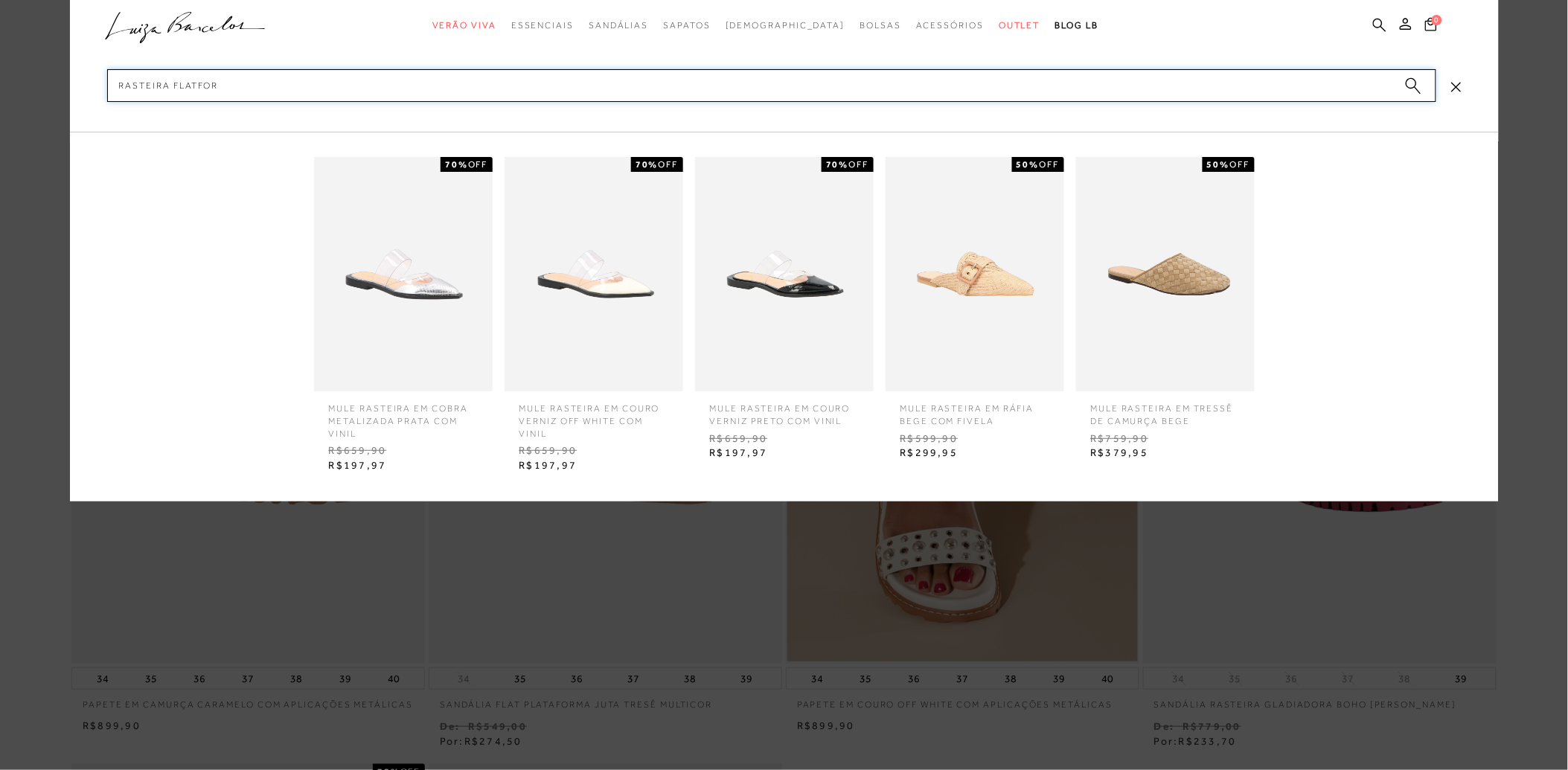
type input "rasteira flatform"
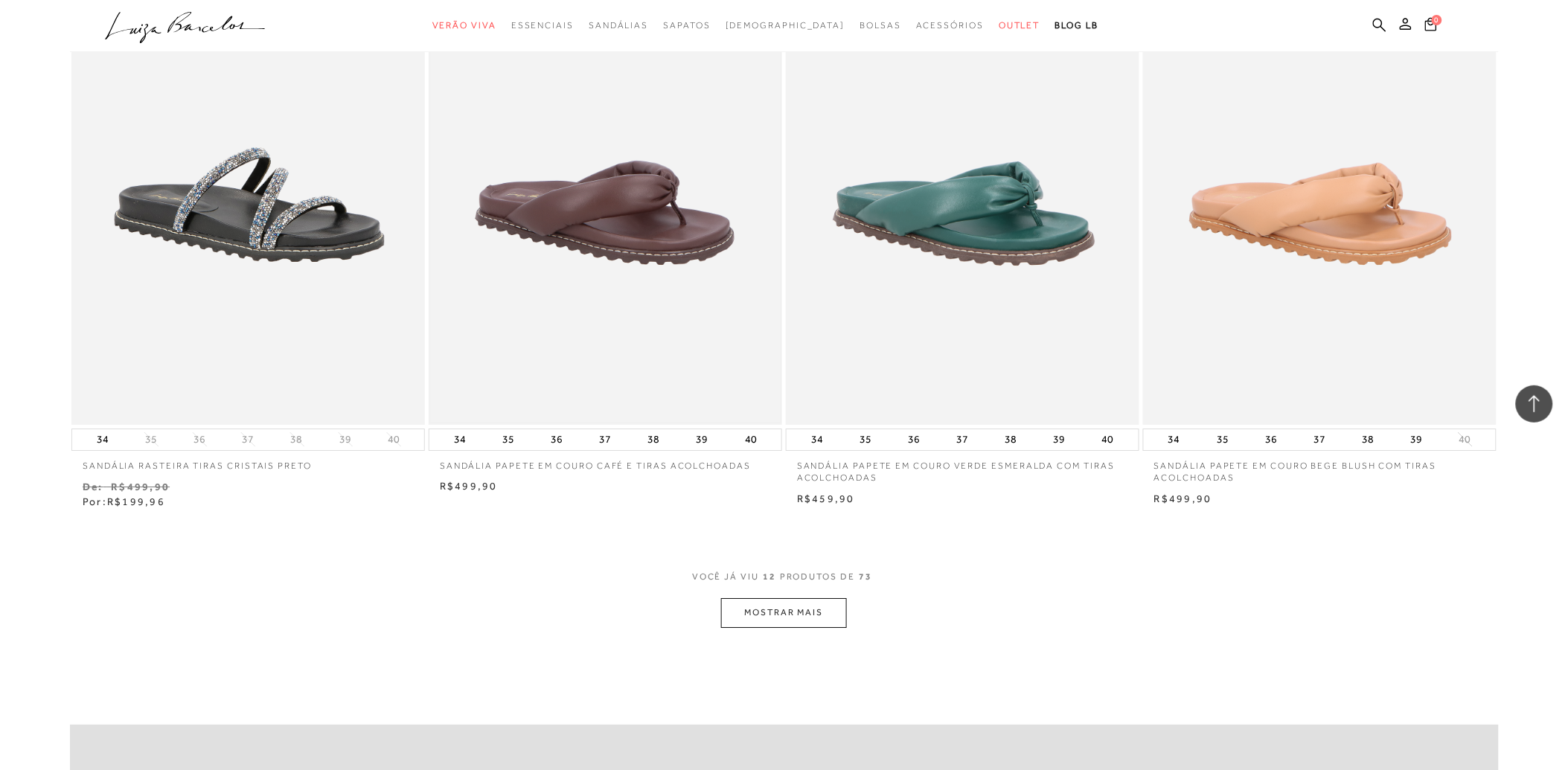
scroll to position [1653, 0]
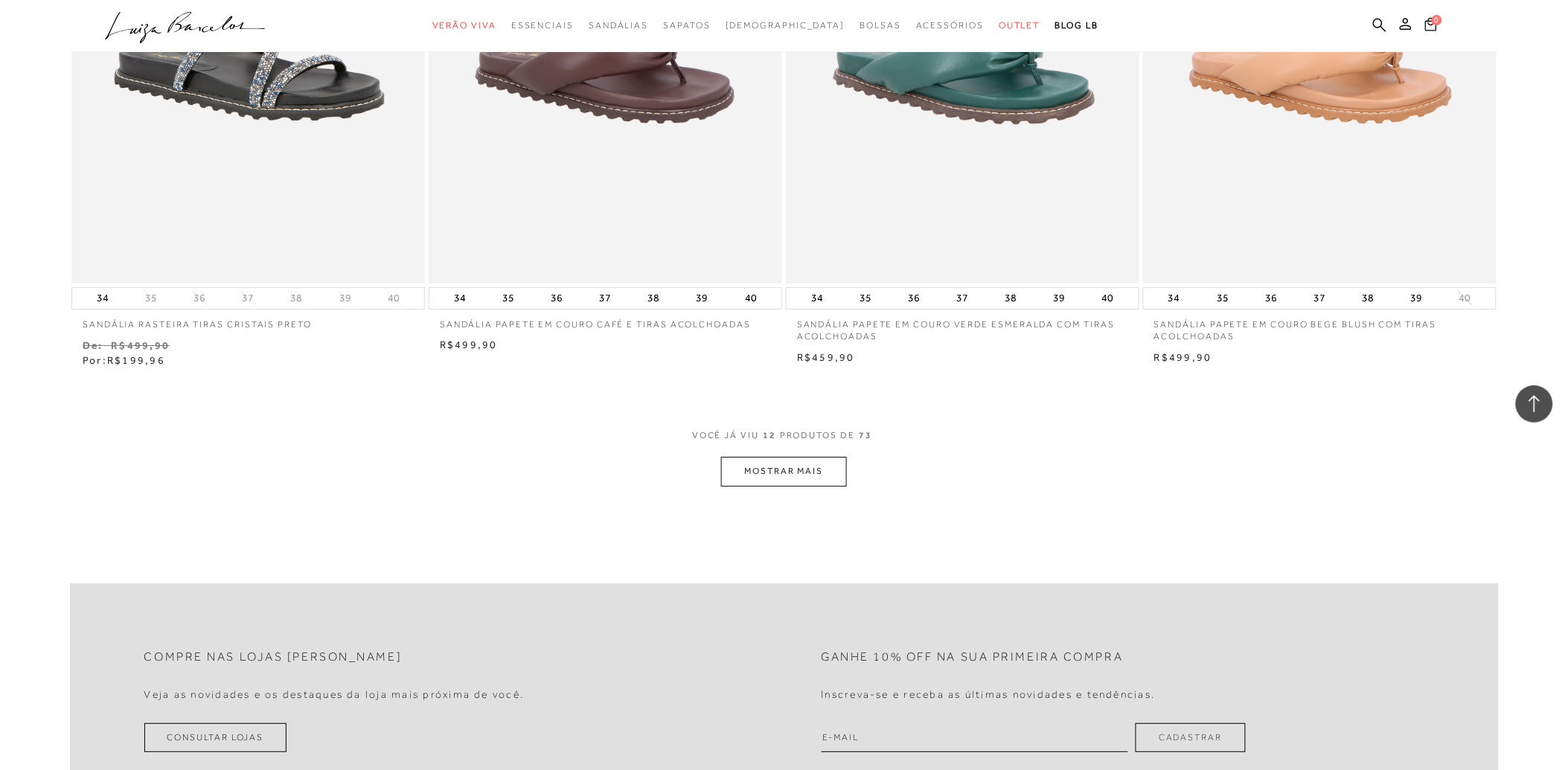
click at [787, 472] on button "MOSTRAR MAIS" at bounding box center [784, 471] width 125 height 29
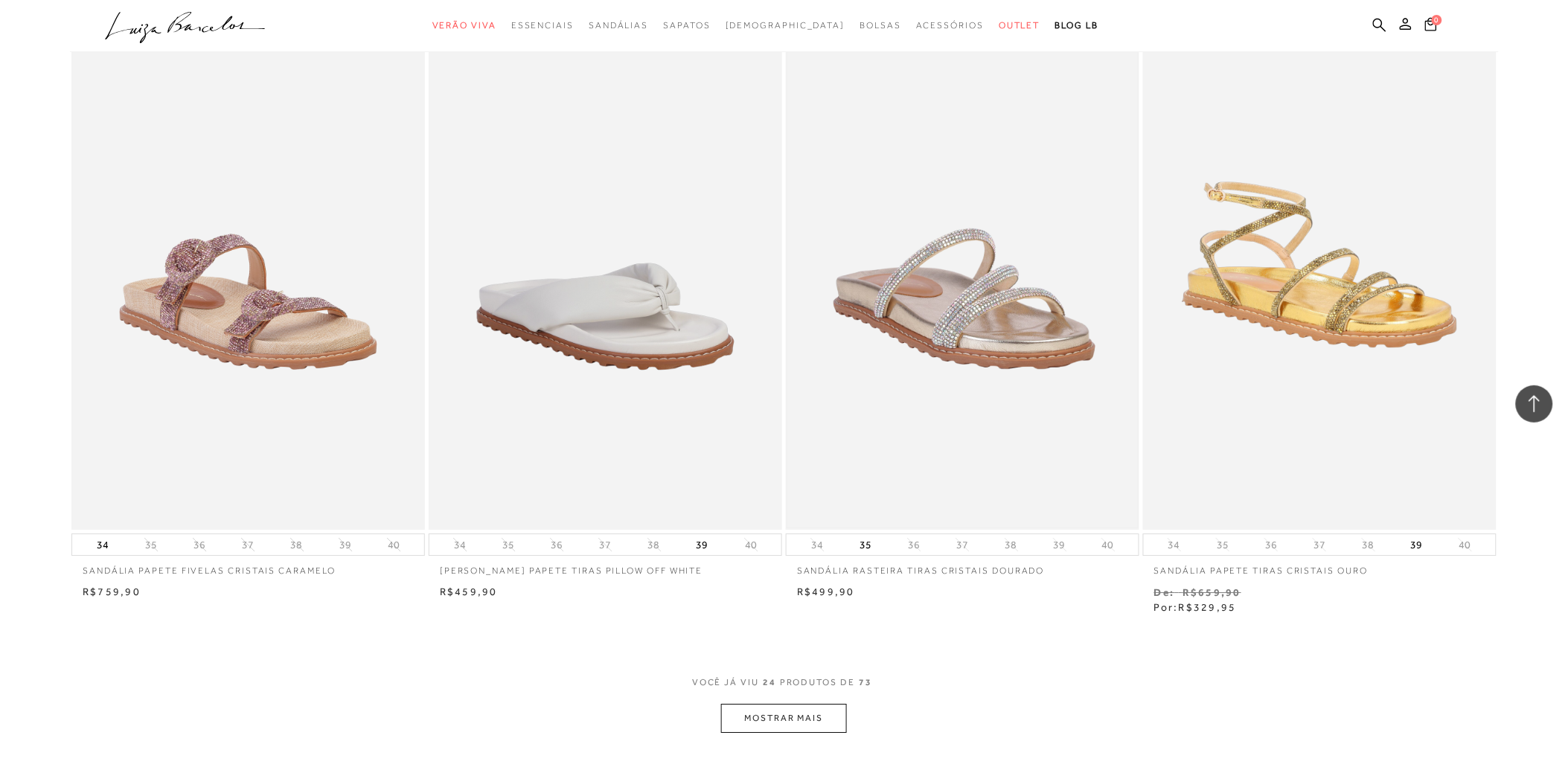
scroll to position [3719, 0]
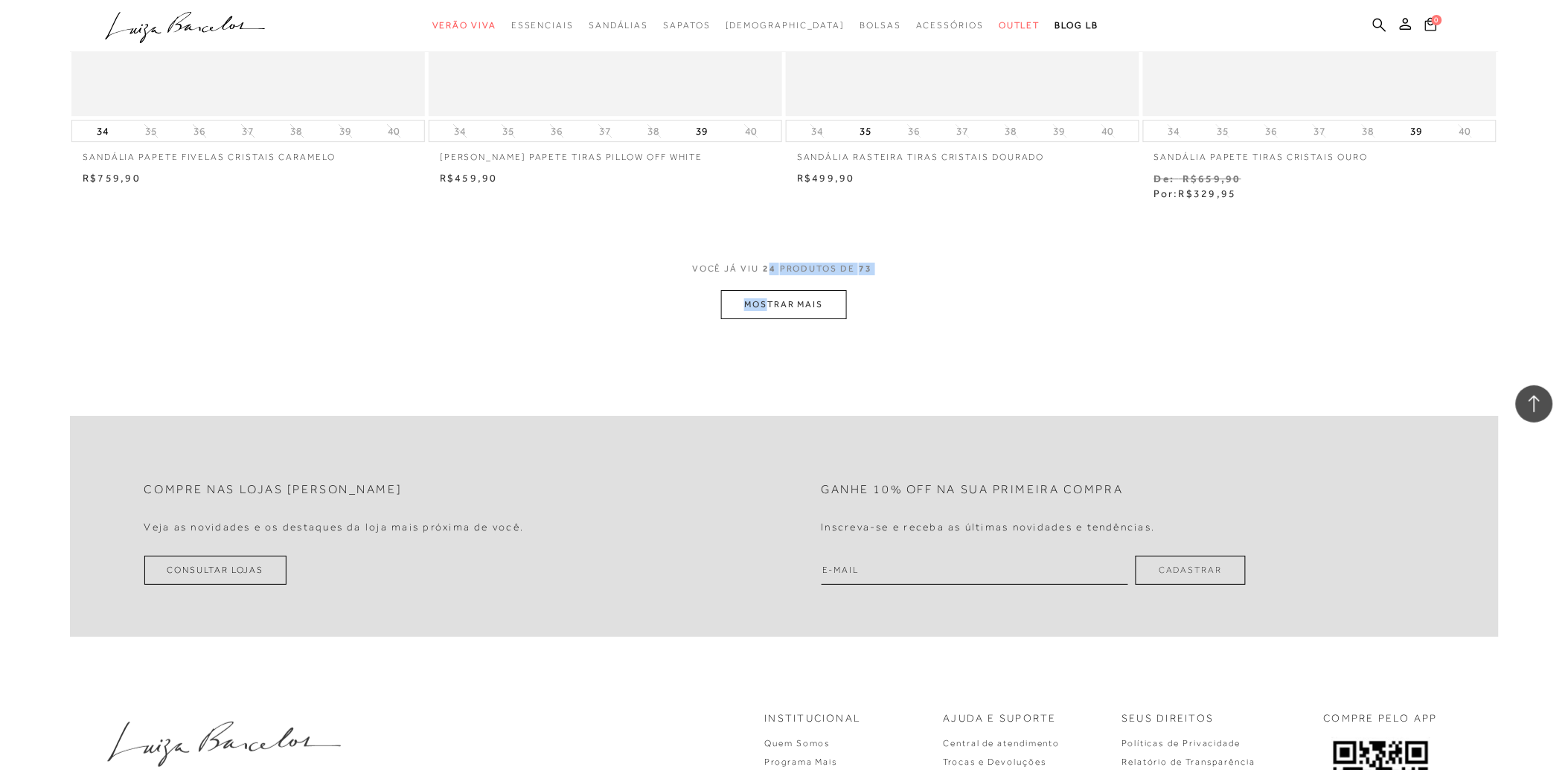
click at [770, 292] on div "VOCê JÁ VIU 24 PRODUTOS DE 73 MOSTRAR MAIS" at bounding box center [784, 291] width 1428 height 57
drag, startPoint x: 770, startPoint y: 292, endPoint x: 775, endPoint y: 303, distance: 12.1
click at [775, 303] on button "MOSTRAR MAIS" at bounding box center [784, 304] width 125 height 29
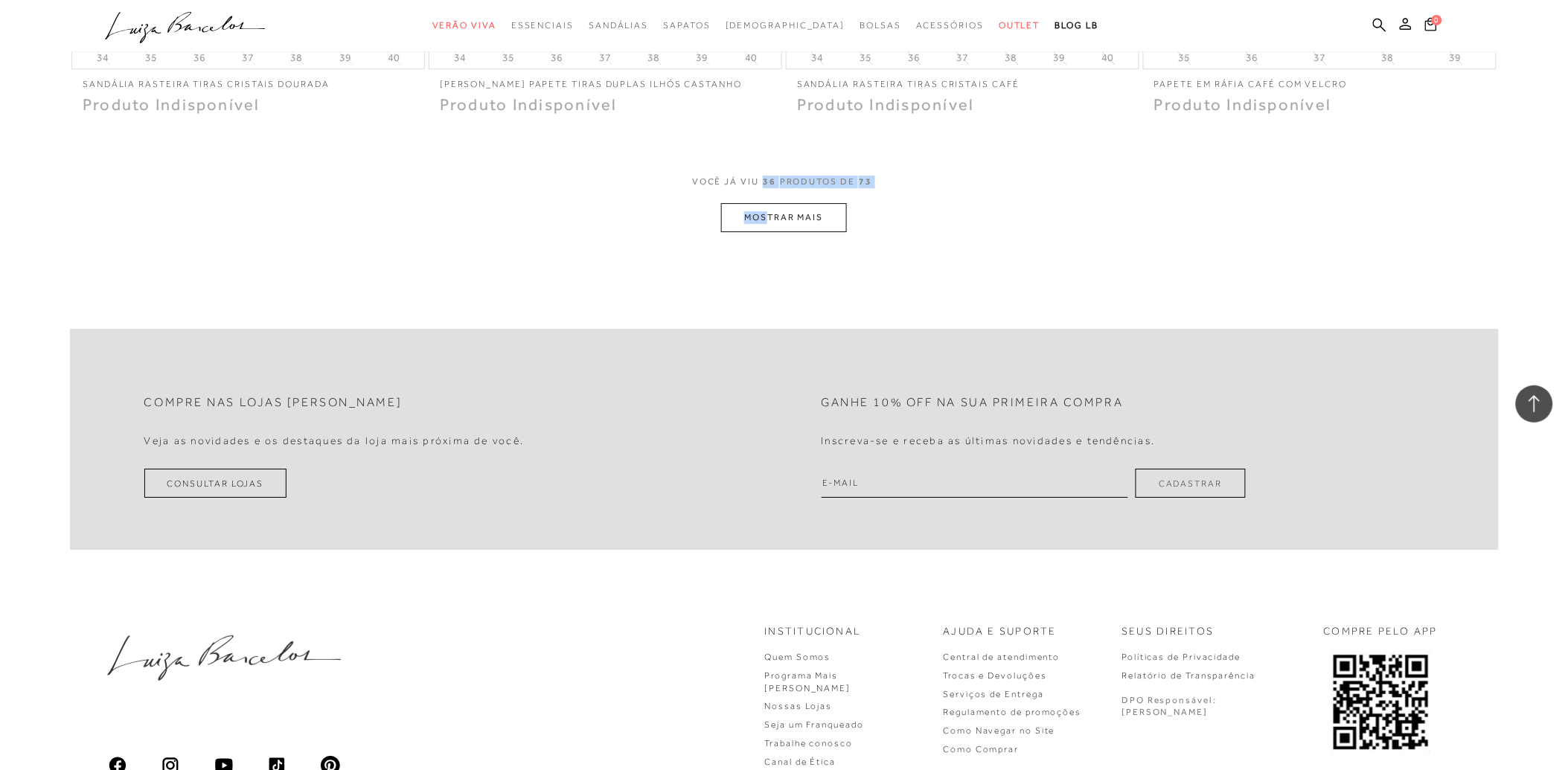
scroll to position [5703, 0]
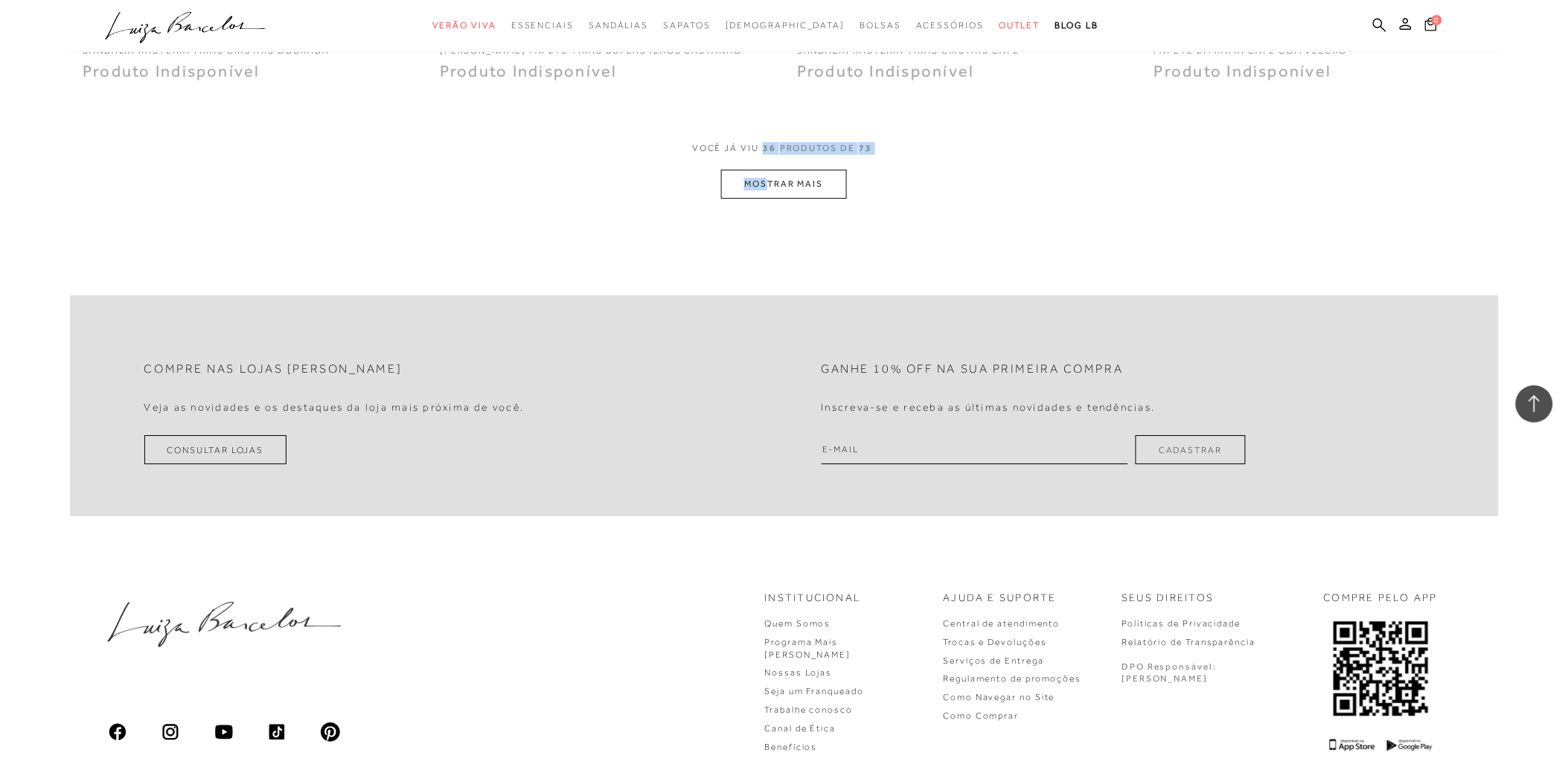
click at [797, 176] on button "MOSTRAR MAIS" at bounding box center [784, 184] width 125 height 29
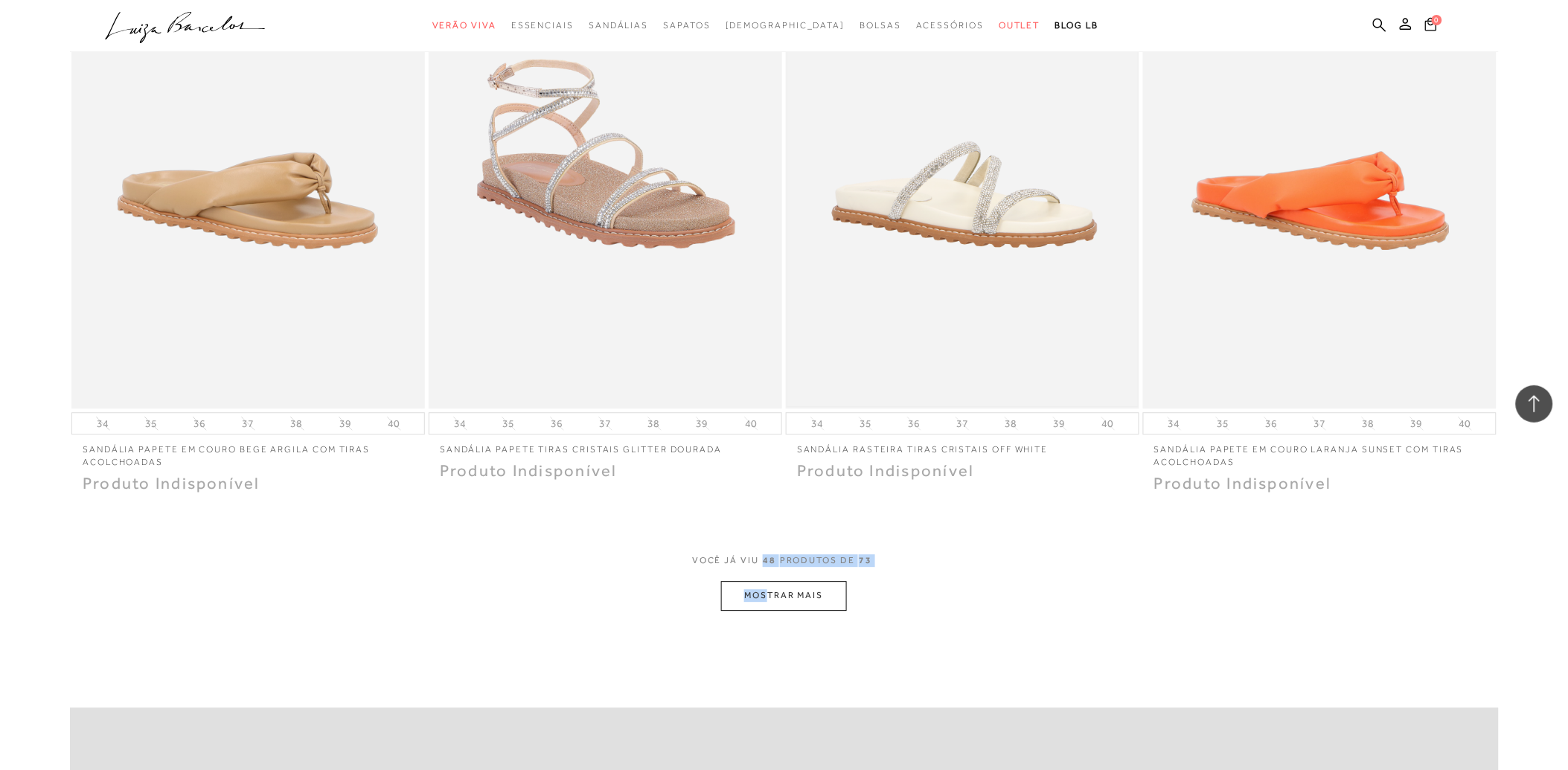
scroll to position [7273, 0]
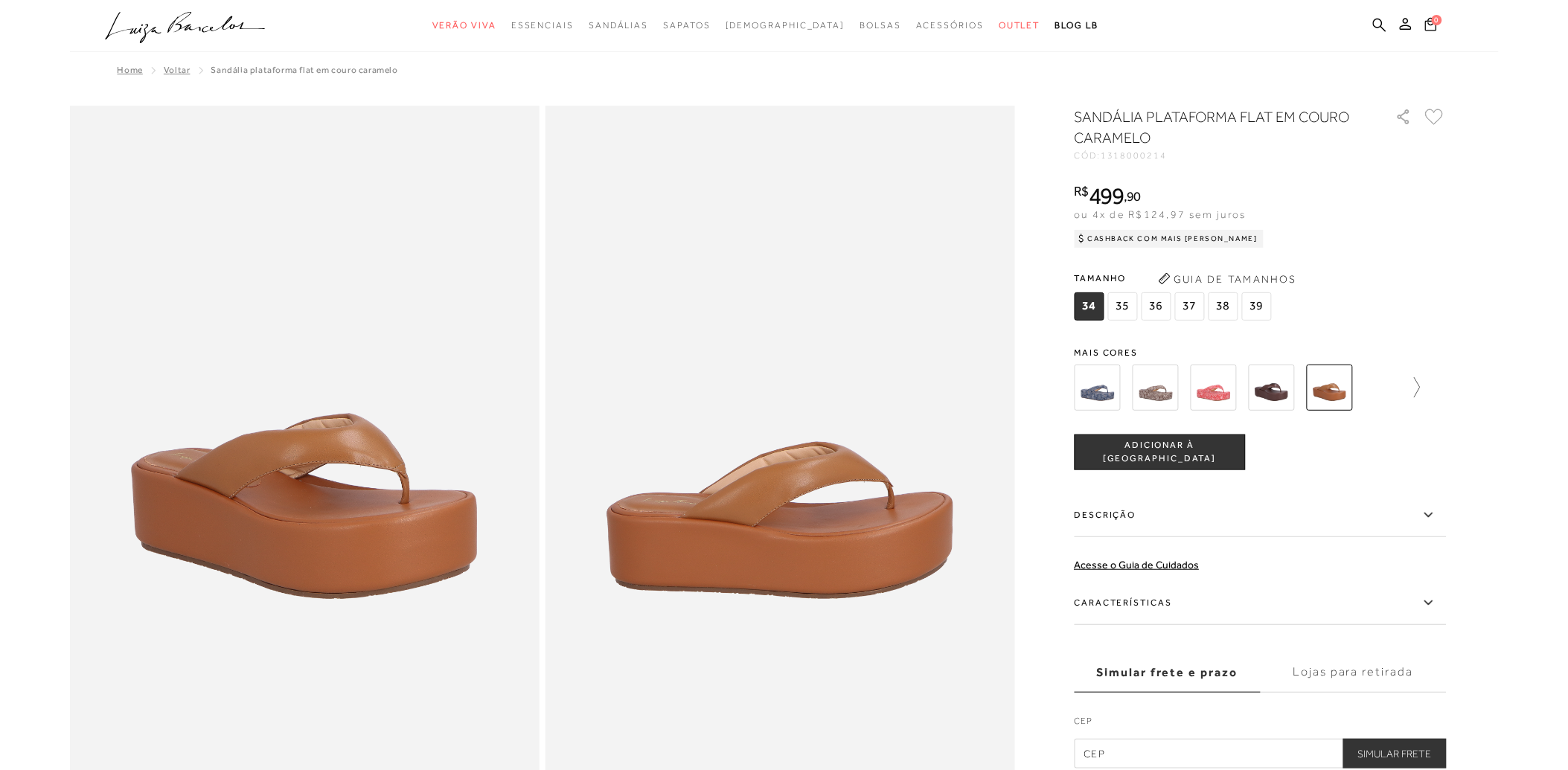
click at [1419, 377] on icon at bounding box center [1410, 387] width 21 height 21
click at [1436, 385] on icon at bounding box center [1436, 387] width 21 height 21
click at [1367, 385] on img at bounding box center [1356, 388] width 46 height 46
